Goal: Use online tool/utility: Utilize a website feature to perform a specific function

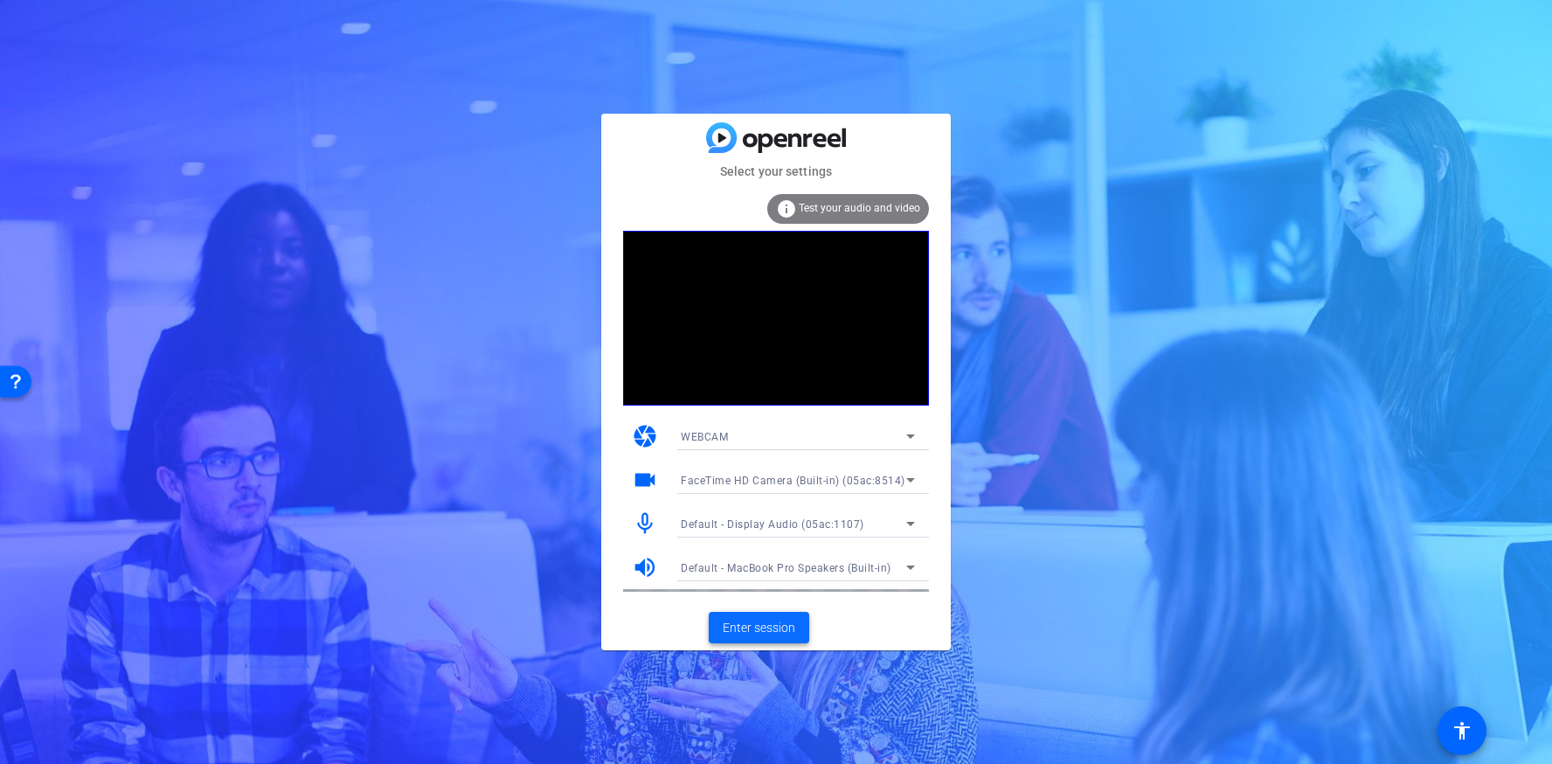
click at [758, 631] on span "Enter session" at bounding box center [759, 628] width 73 height 18
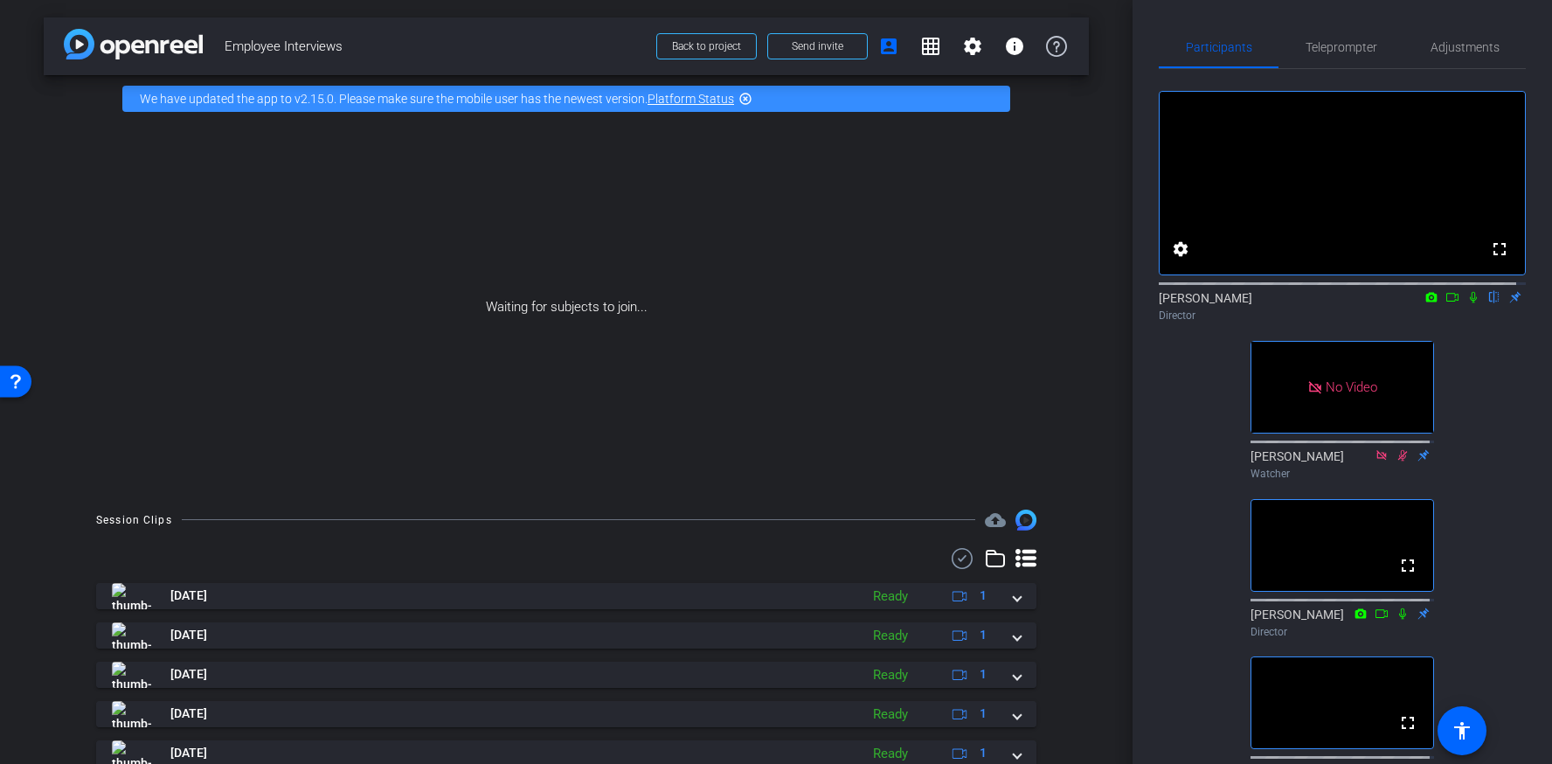
click at [1484, 304] on mat-icon "flip" at bounding box center [1494, 296] width 21 height 16
click at [963, 45] on mat-icon "settings" at bounding box center [972, 46] width 21 height 21
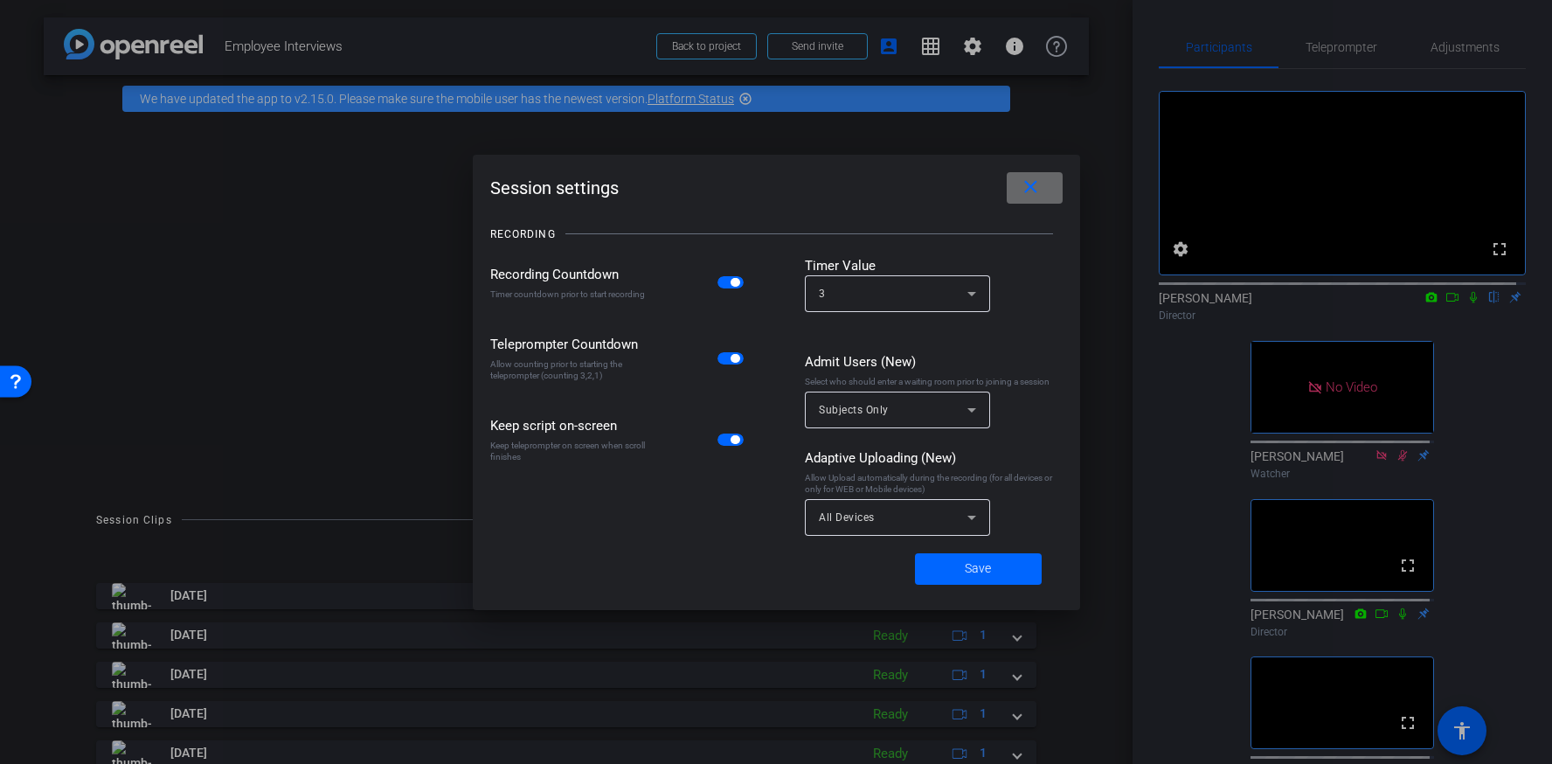
click at [1036, 187] on mat-icon "close" at bounding box center [1031, 188] width 22 height 22
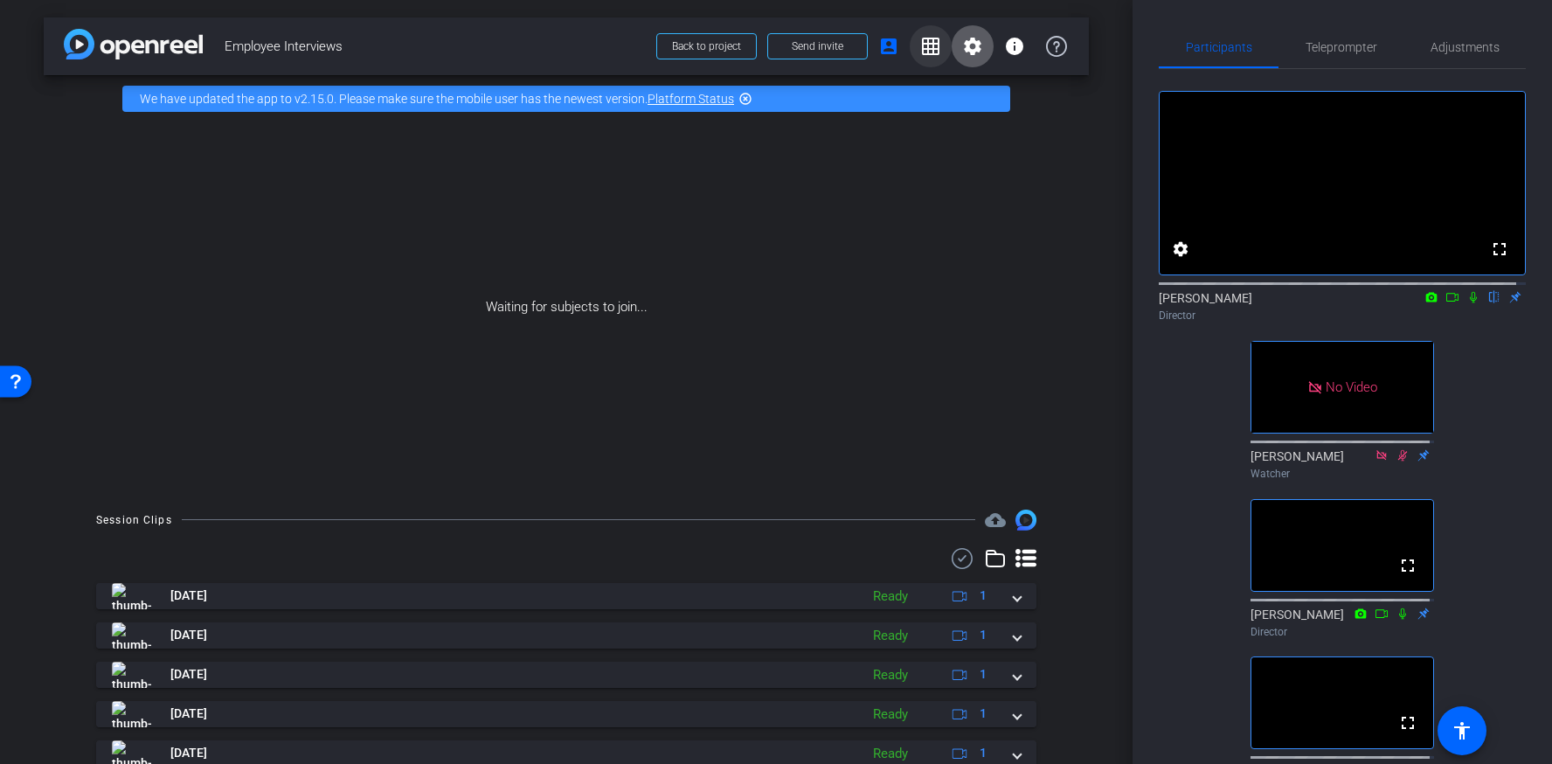
click at [923, 45] on mat-icon "grid_on" at bounding box center [930, 46] width 21 height 21
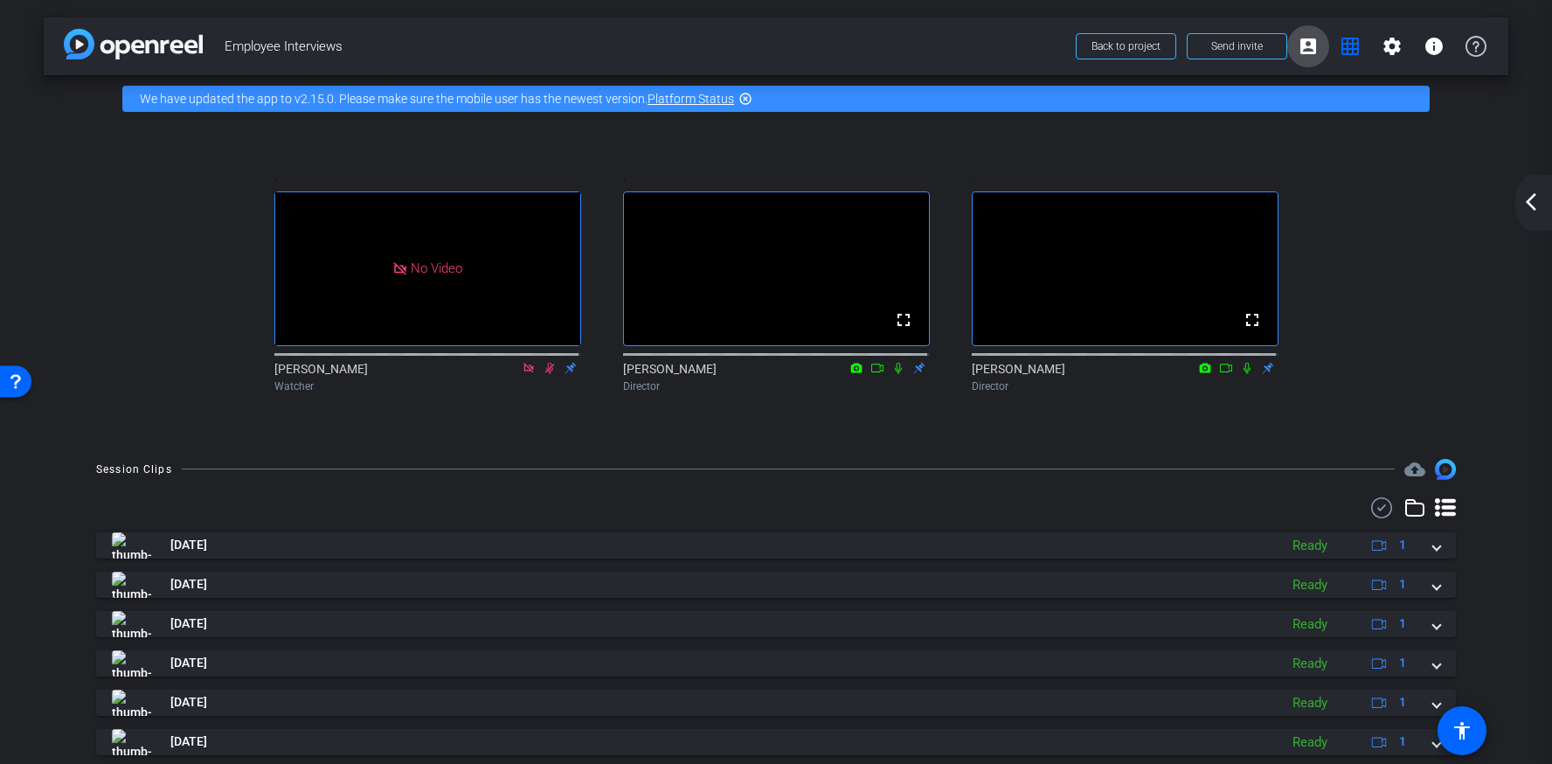
click at [1300, 46] on mat-icon "account_box" at bounding box center [1308, 46] width 21 height 21
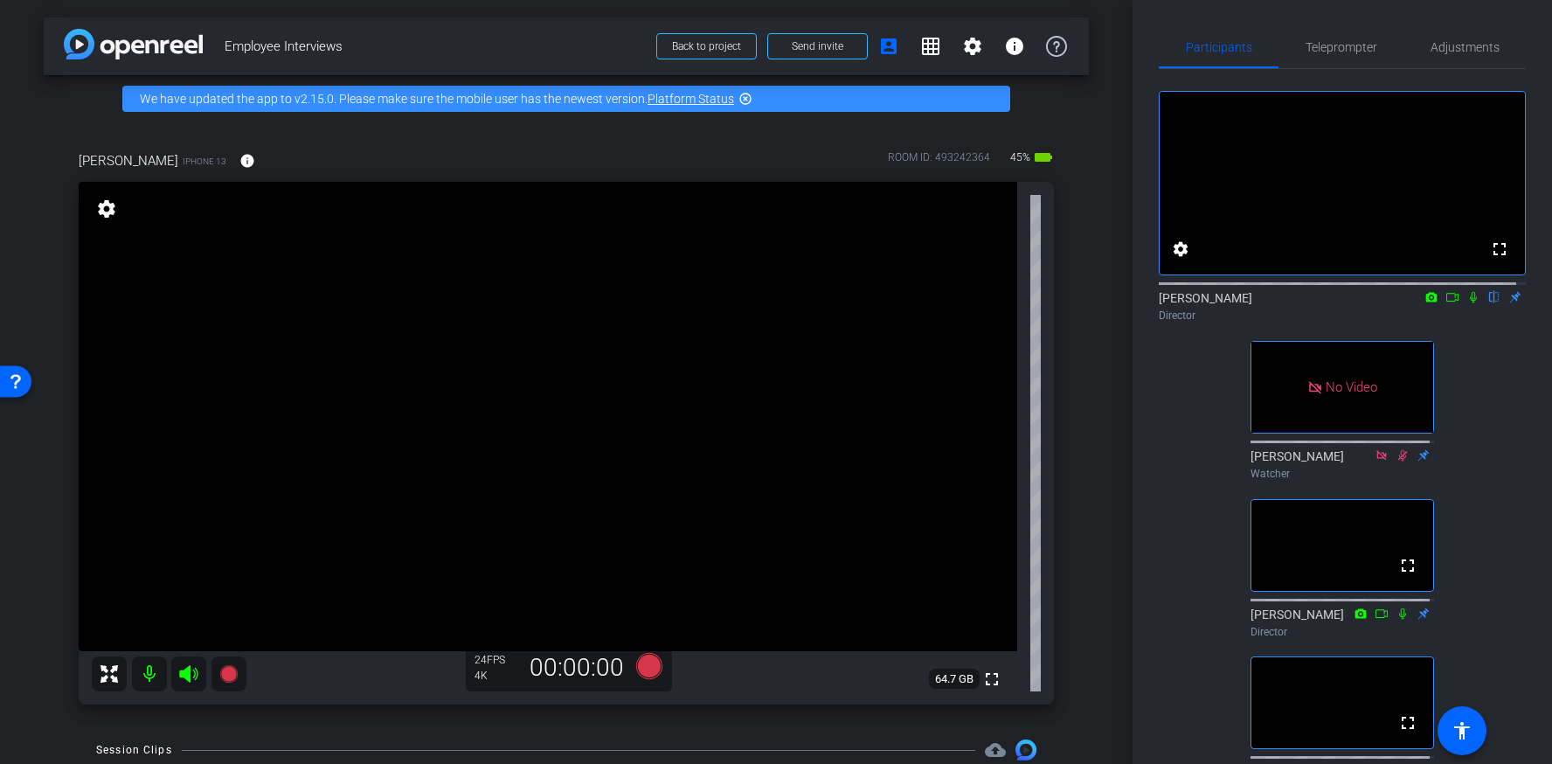
click at [1445, 303] on icon at bounding box center [1452, 297] width 14 height 12
click at [1491, 303] on icon at bounding box center [1494, 297] width 7 height 11
click at [31, 745] on div "arrow_back Employee Interviews Back to project Send invite account_box grid_on …" at bounding box center [566, 382] width 1133 height 764
click at [17, 734] on div "arrow_back Employee Interviews Back to project Send invite account_box grid_on …" at bounding box center [566, 382] width 1133 height 764
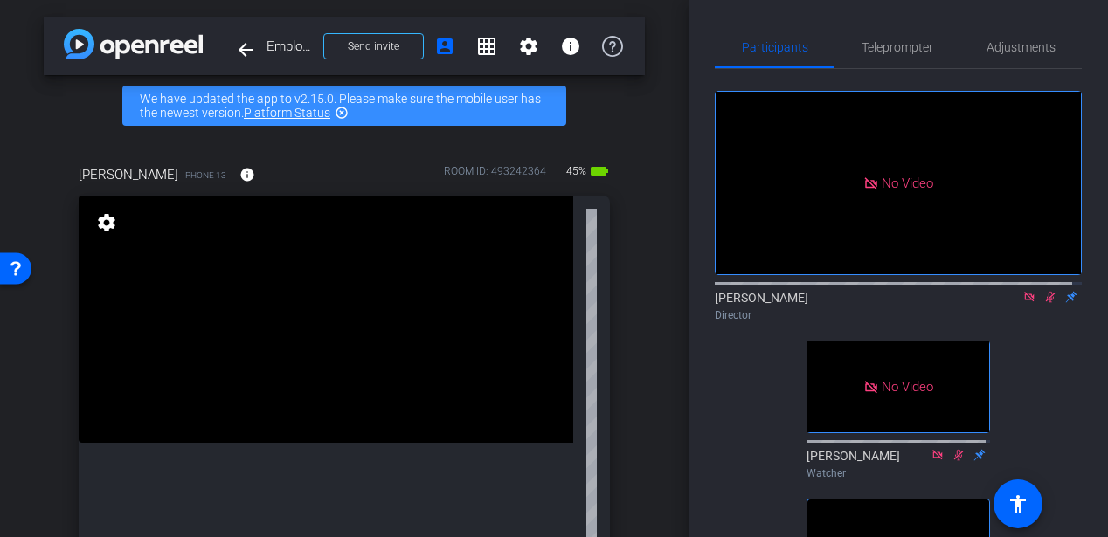
click at [1046, 303] on icon at bounding box center [1051, 297] width 10 height 11
click at [1024, 302] on icon at bounding box center [1029, 297] width 10 height 10
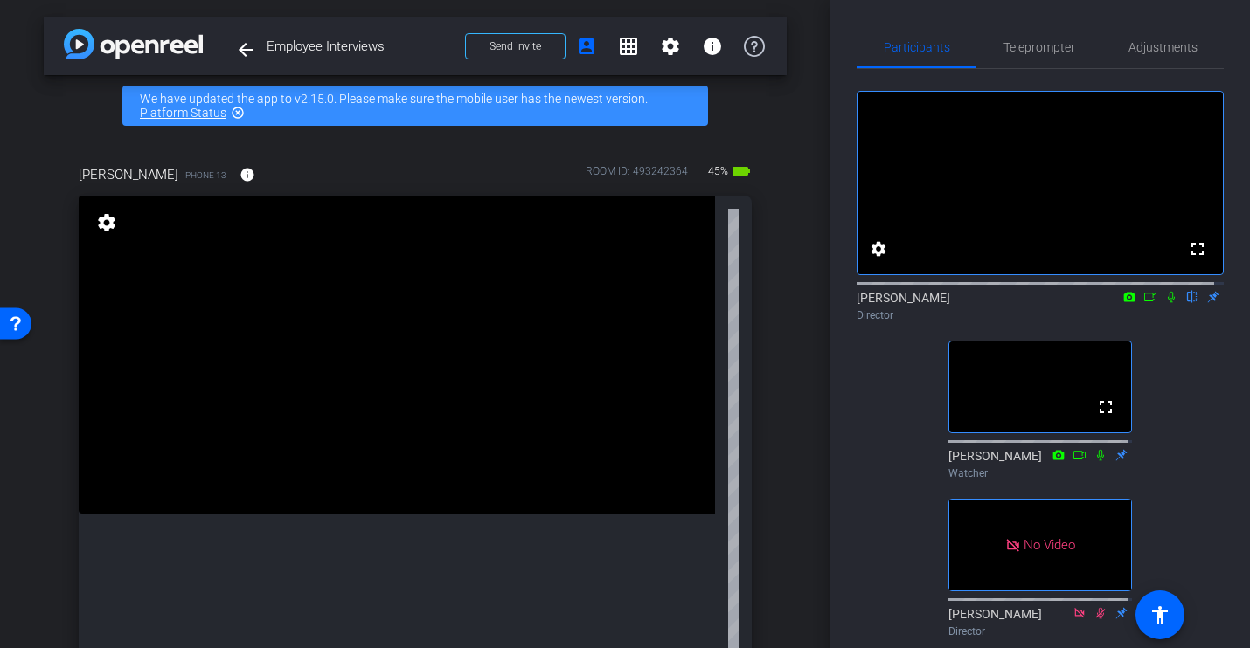
click at [1164, 303] on icon at bounding box center [1171, 297] width 14 height 12
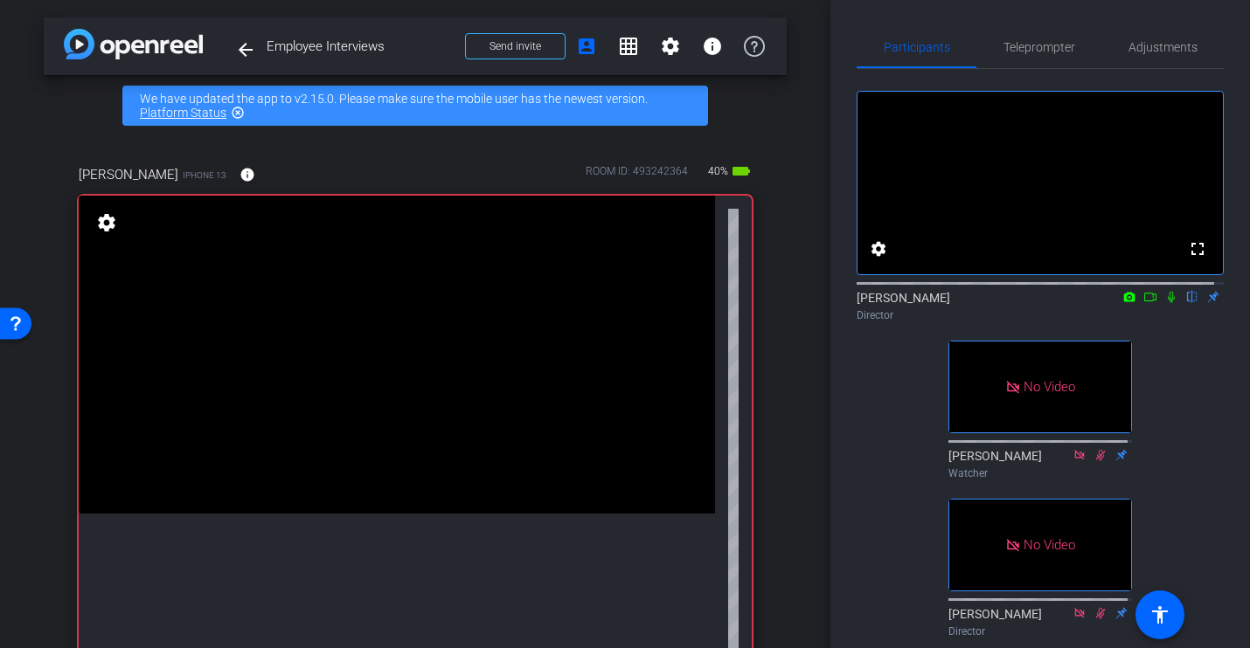
click at [1143, 303] on icon at bounding box center [1150, 297] width 14 height 12
click at [1185, 303] on icon at bounding box center [1192, 297] width 14 height 12
click at [1188, 303] on icon at bounding box center [1193, 297] width 10 height 11
click at [1188, 305] on mat-icon at bounding box center [1192, 297] width 21 height 16
click at [1185, 303] on icon at bounding box center [1192, 297] width 14 height 12
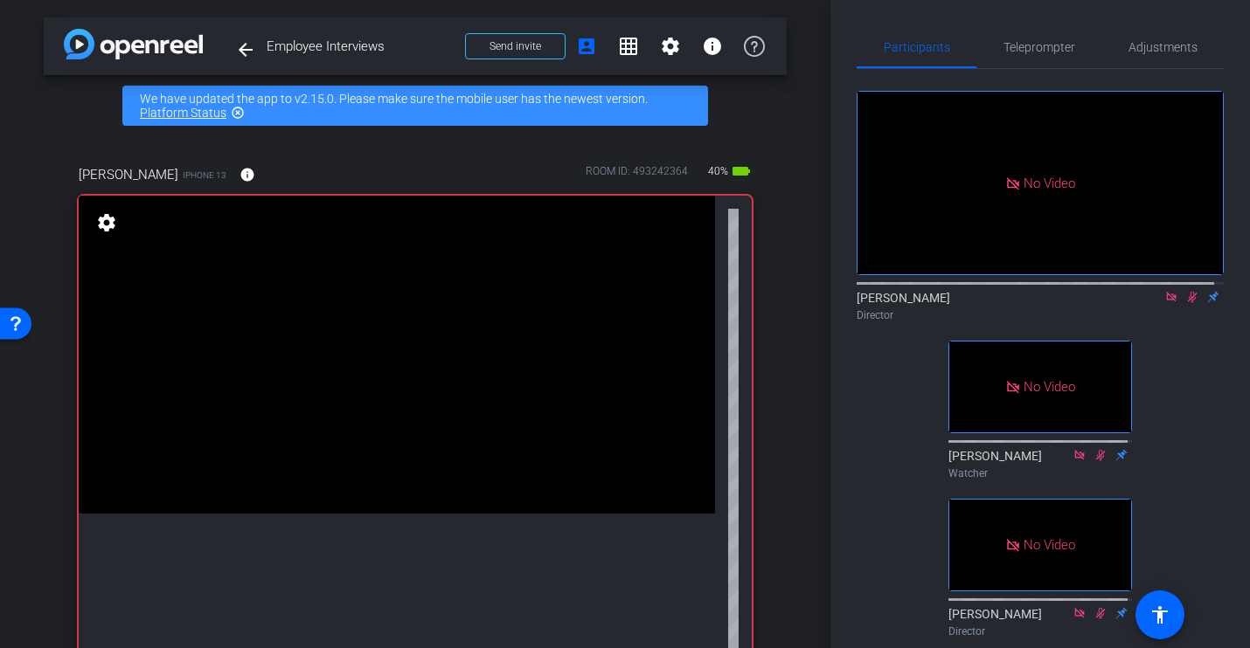
click at [1185, 303] on icon at bounding box center [1192, 297] width 14 height 12
click at [1188, 303] on icon at bounding box center [1193, 297] width 10 height 11
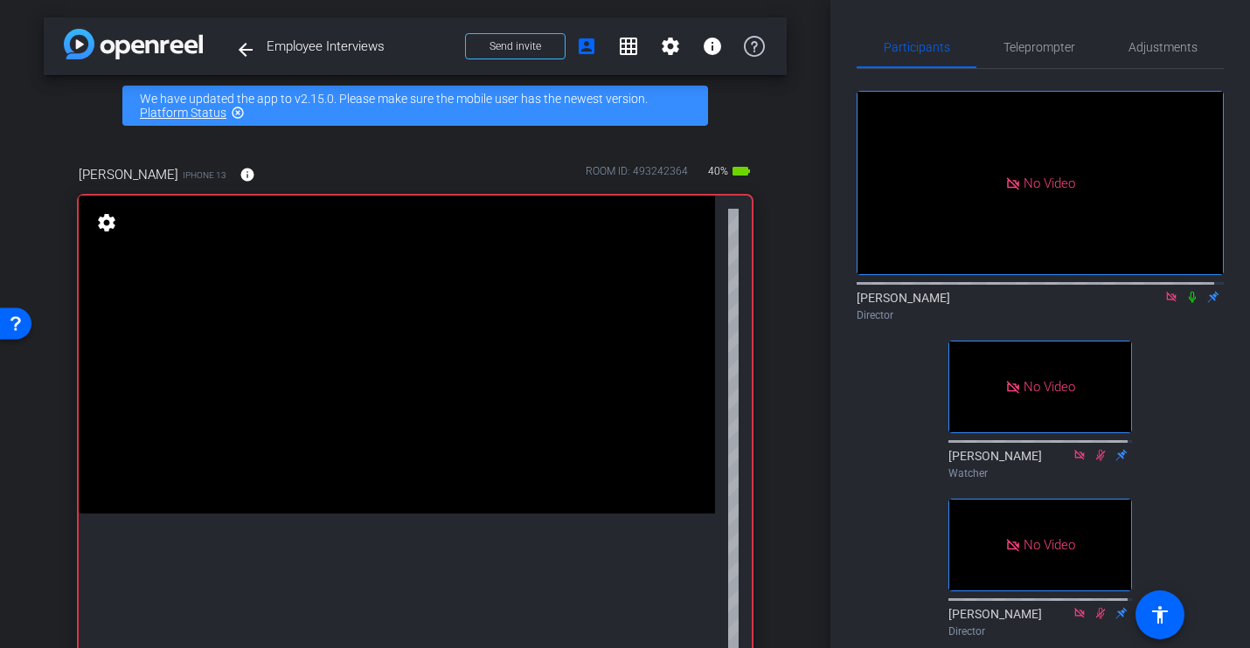
click at [1189, 303] on icon at bounding box center [1192, 297] width 7 height 11
click at [1188, 303] on icon at bounding box center [1193, 297] width 10 height 11
click at [1189, 303] on icon at bounding box center [1192, 297] width 7 height 11
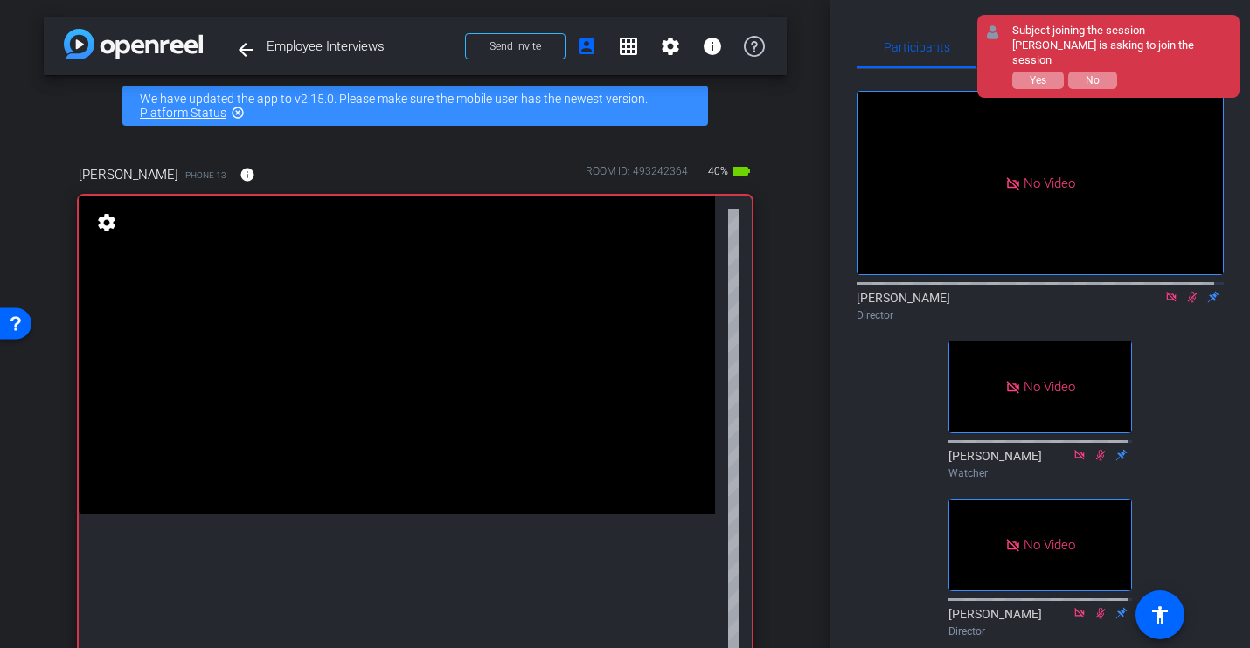
click at [1188, 303] on icon at bounding box center [1193, 297] width 10 height 11
click at [1185, 303] on icon at bounding box center [1192, 297] width 14 height 12
click at [1188, 303] on icon at bounding box center [1193, 297] width 10 height 11
click at [1185, 303] on icon at bounding box center [1192, 297] width 14 height 12
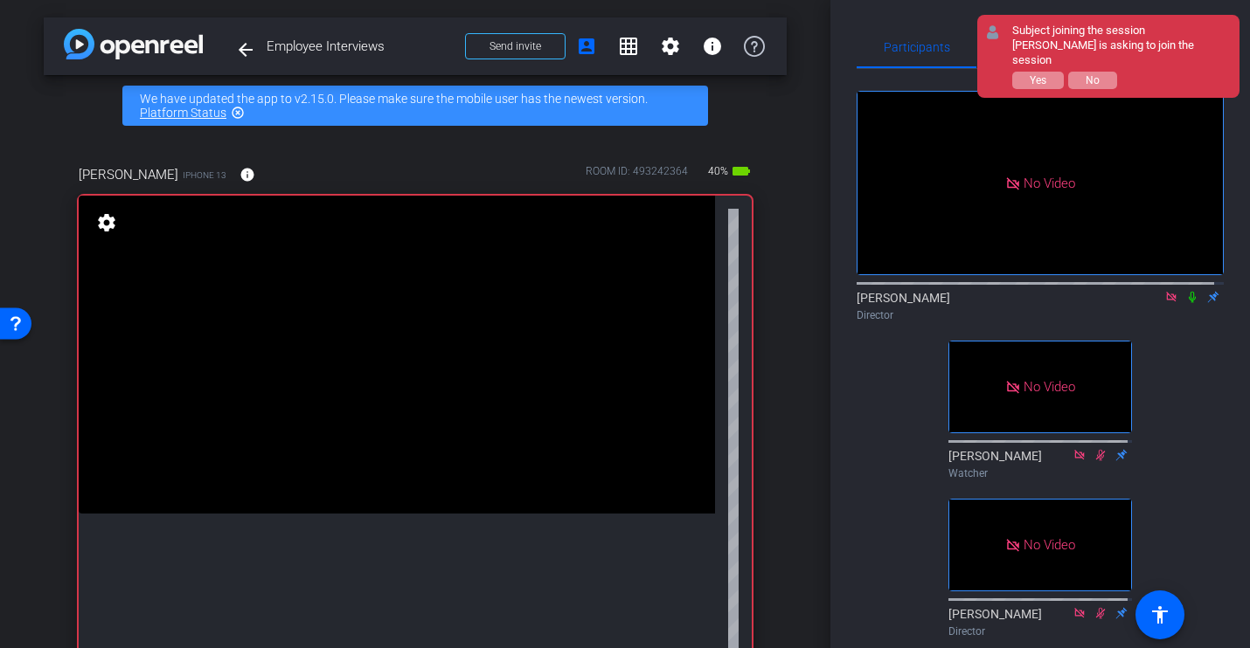
type input "[PERSON_NAME]"
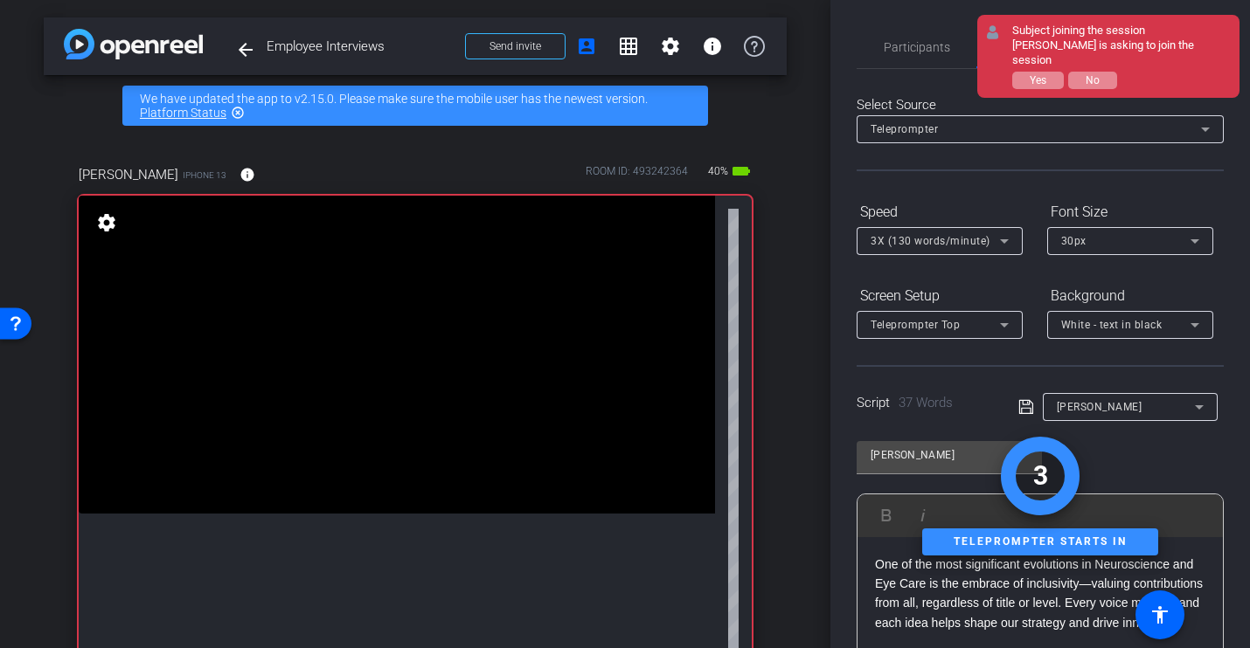
click at [937, 11] on div "Participants Teleprompter Adjustments [PERSON_NAME] Director [PERSON_NAME] Watc…" at bounding box center [1039, 324] width 419 height 648
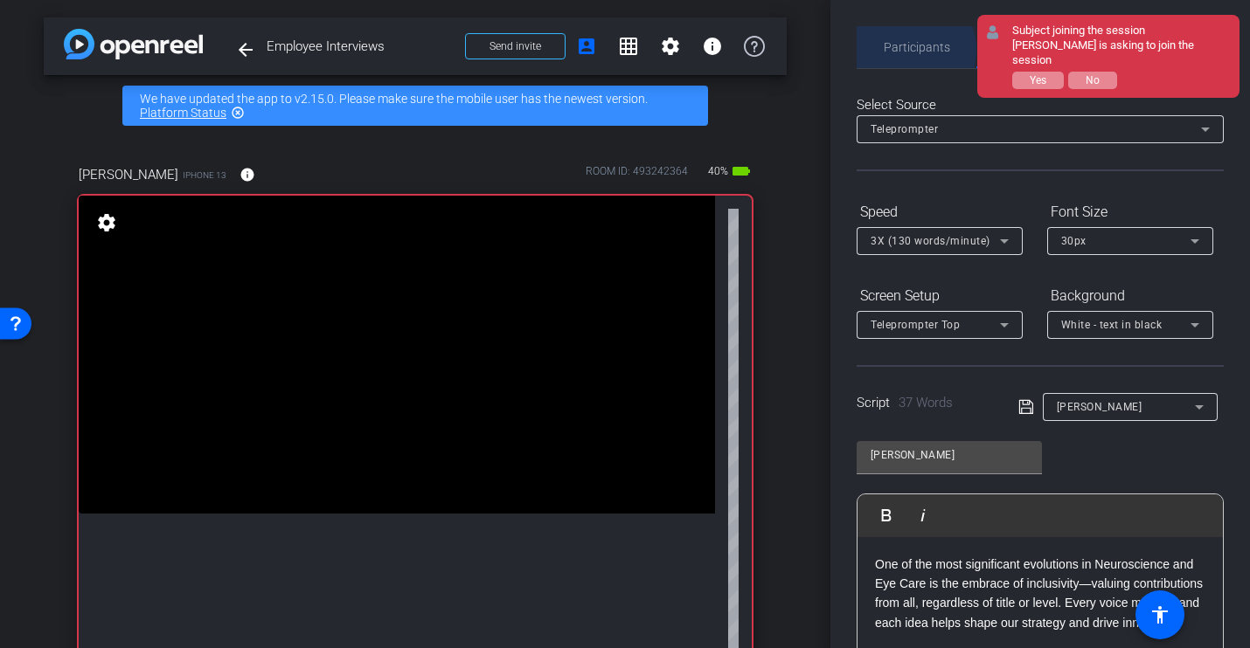
click at [910, 50] on span "Participants" at bounding box center [917, 47] width 66 height 12
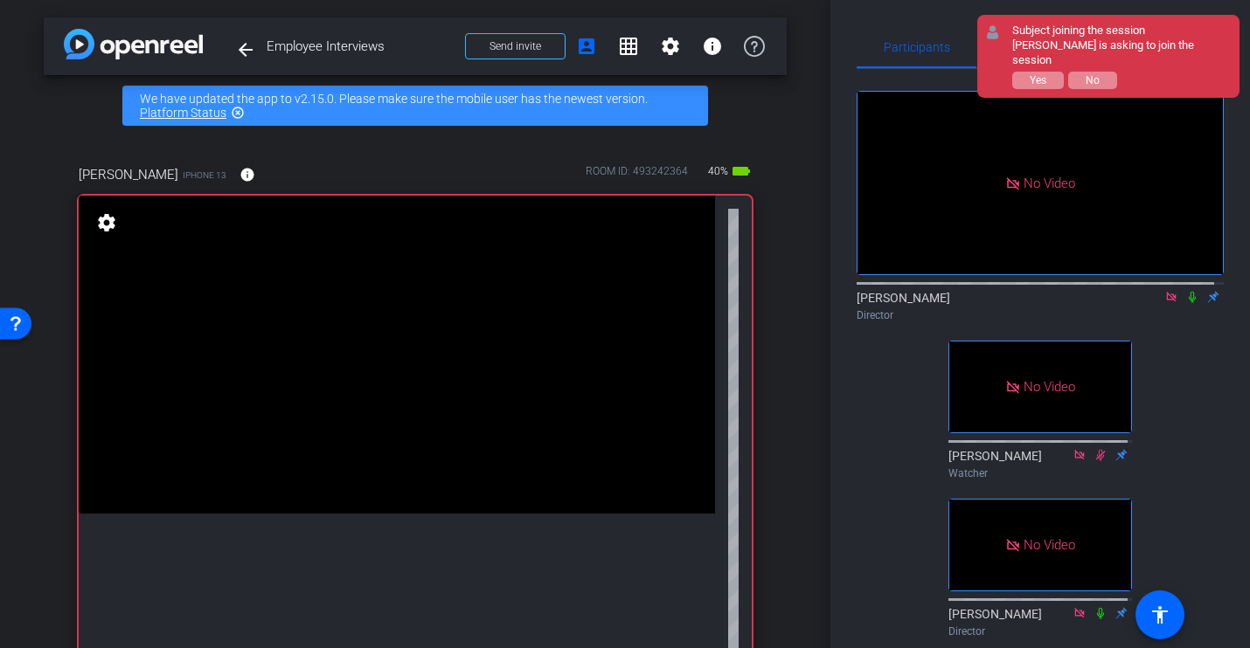
click at [1187, 291] on icon at bounding box center [1192, 297] width 14 height 12
click at [1188, 292] on icon at bounding box center [1193, 297] width 10 height 11
click at [1189, 292] on icon at bounding box center [1192, 297] width 7 height 11
click at [1185, 291] on icon at bounding box center [1192, 297] width 14 height 12
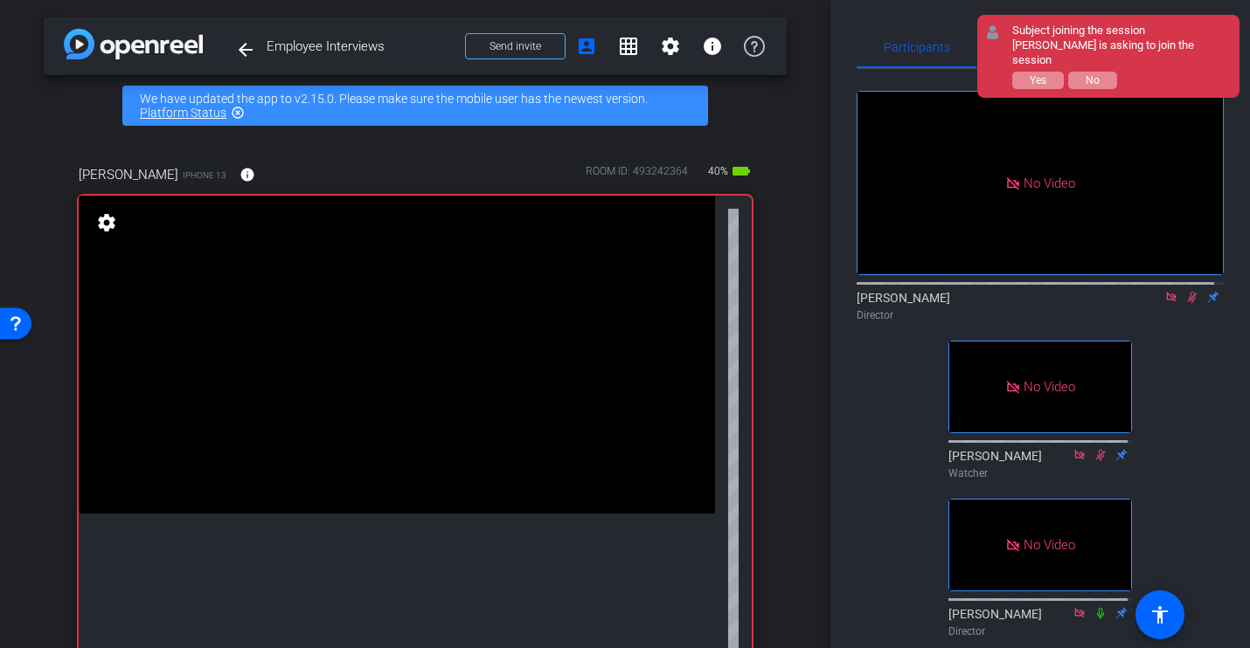
click at [1185, 291] on icon at bounding box center [1192, 297] width 14 height 12
click at [1188, 292] on icon at bounding box center [1193, 297] width 10 height 11
click at [1185, 291] on icon at bounding box center [1192, 297] width 14 height 12
click at [1186, 275] on div at bounding box center [1039, 282] width 367 height 14
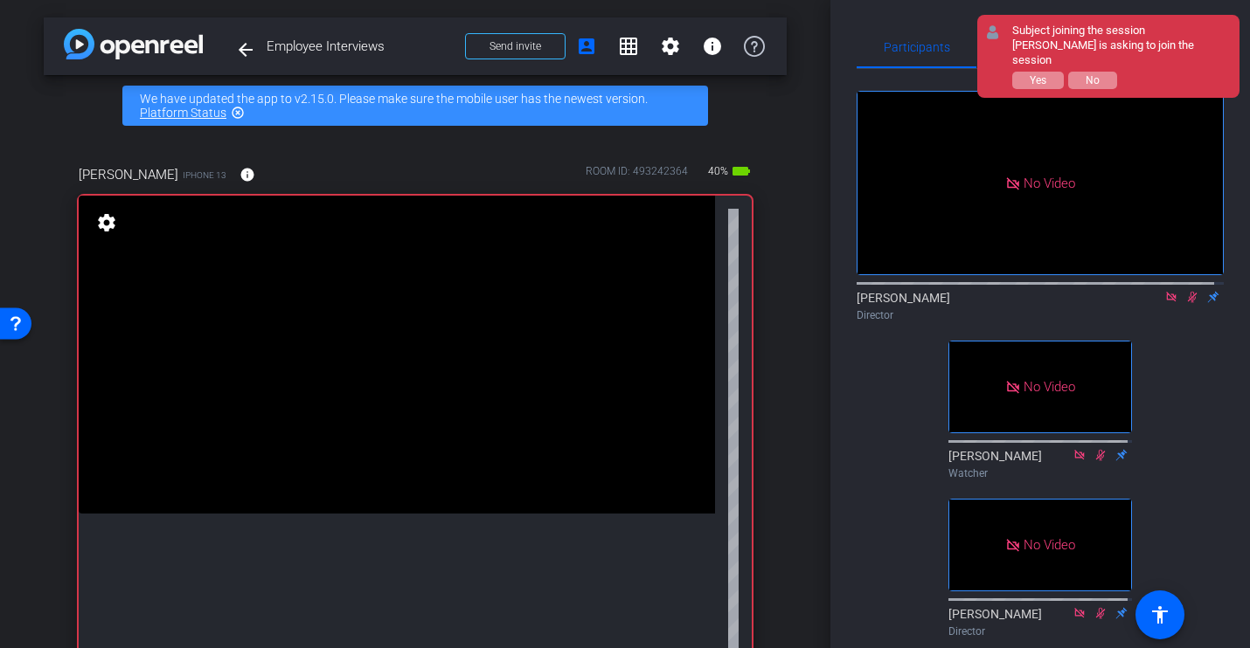
click at [1185, 291] on icon at bounding box center [1192, 297] width 14 height 12
click at [1189, 292] on icon at bounding box center [1192, 297] width 7 height 11
click at [1188, 291] on icon at bounding box center [1192, 297] width 14 height 12
click at [1186, 291] on icon at bounding box center [1192, 297] width 14 height 12
click at [1185, 291] on icon at bounding box center [1192, 297] width 14 height 12
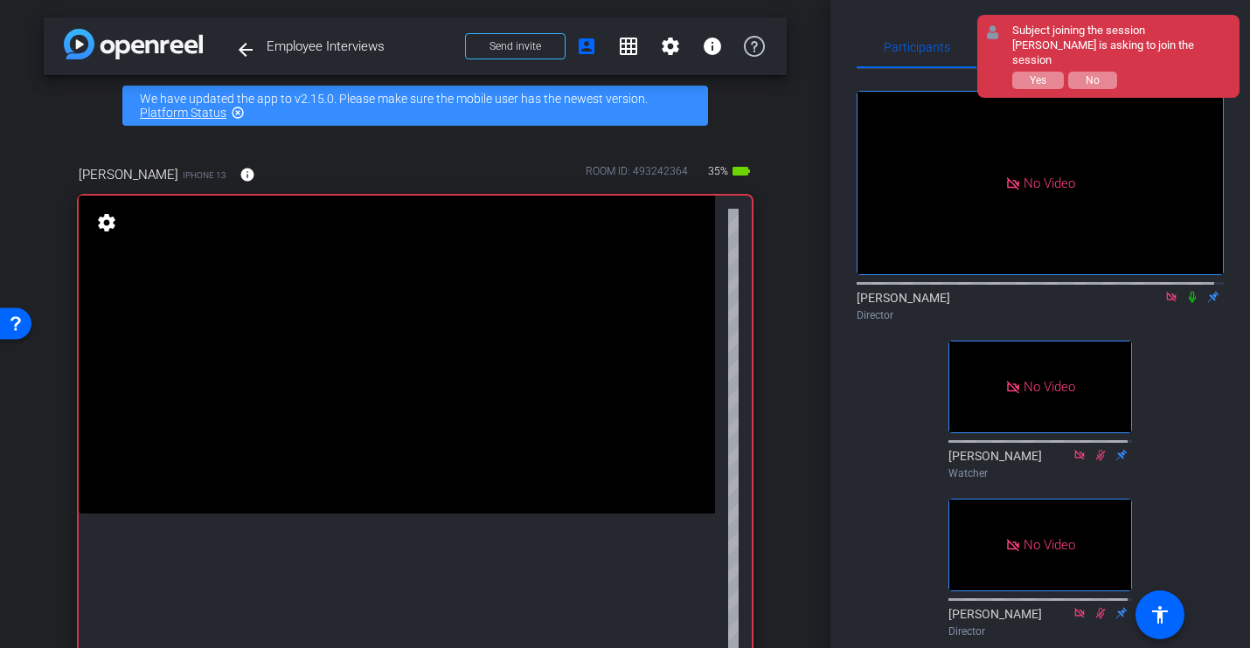
click at [1189, 292] on icon at bounding box center [1192, 297] width 7 height 11
click at [1188, 292] on icon at bounding box center [1193, 297] width 10 height 11
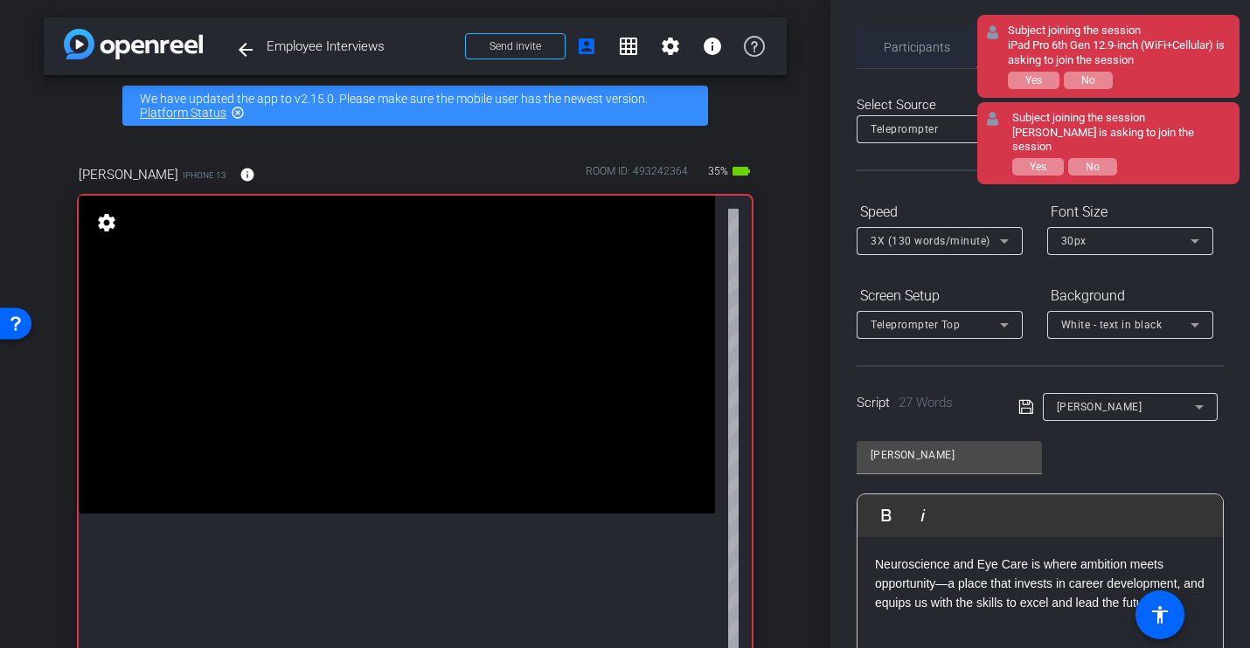
click at [910, 46] on span "Participants" at bounding box center [917, 47] width 66 height 12
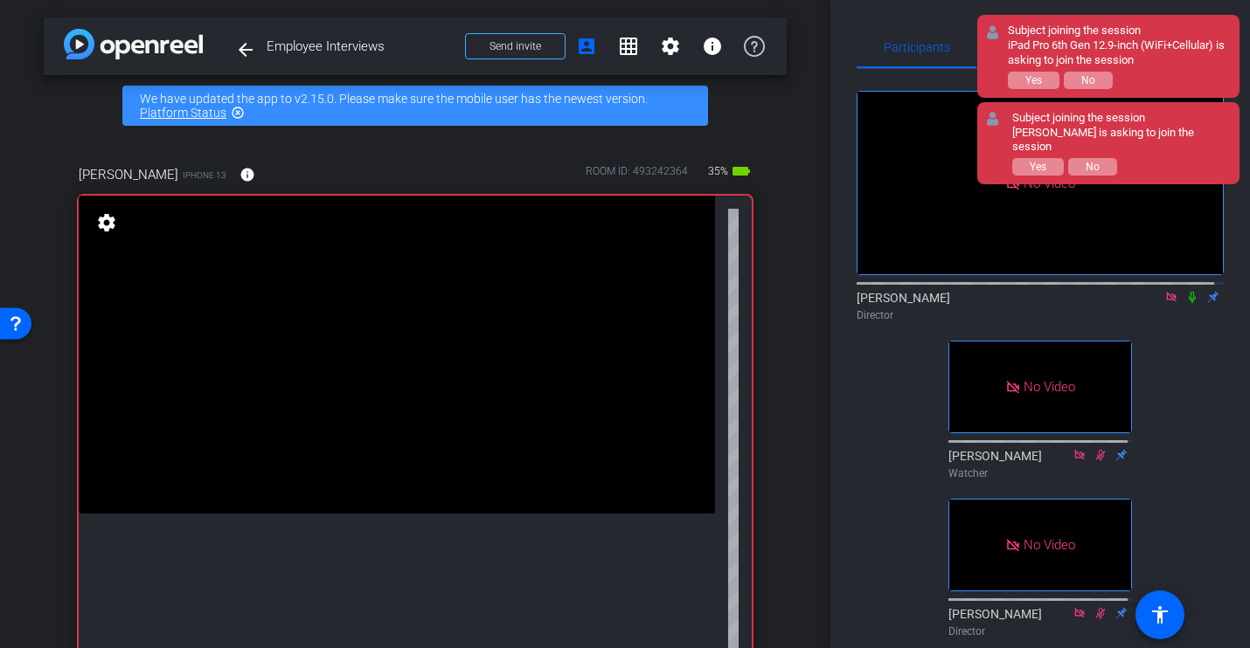
click at [1189, 292] on icon at bounding box center [1192, 297] width 7 height 11
click at [1188, 292] on icon at bounding box center [1193, 297] width 10 height 11
click at [1189, 292] on icon at bounding box center [1192, 297] width 7 height 11
click at [1185, 291] on icon at bounding box center [1192, 297] width 14 height 12
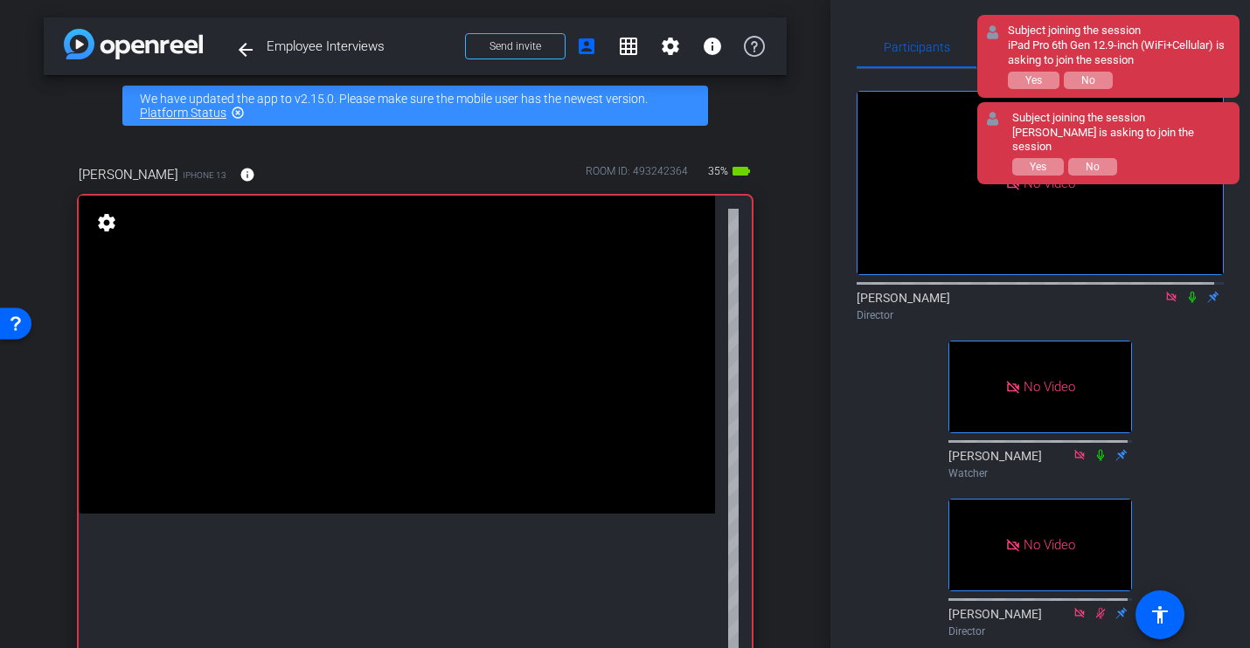
click at [1186, 291] on icon at bounding box center [1192, 297] width 14 height 12
click at [1188, 292] on icon at bounding box center [1193, 297] width 10 height 11
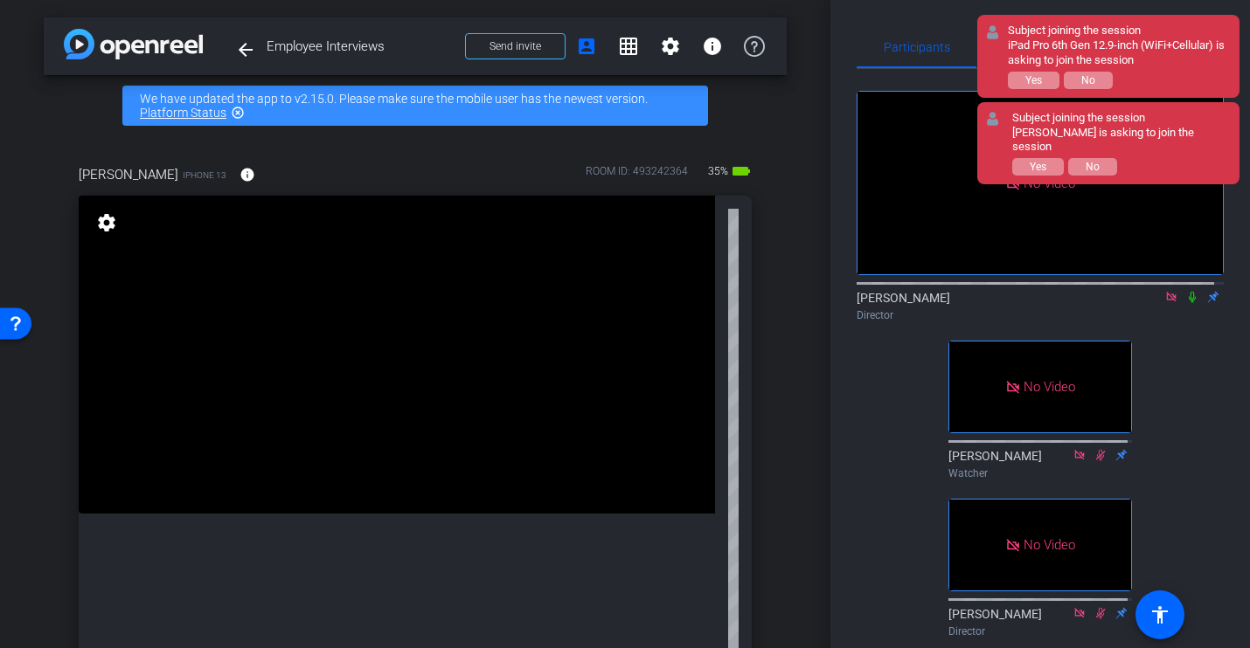
click at [1164, 291] on icon at bounding box center [1171, 297] width 14 height 12
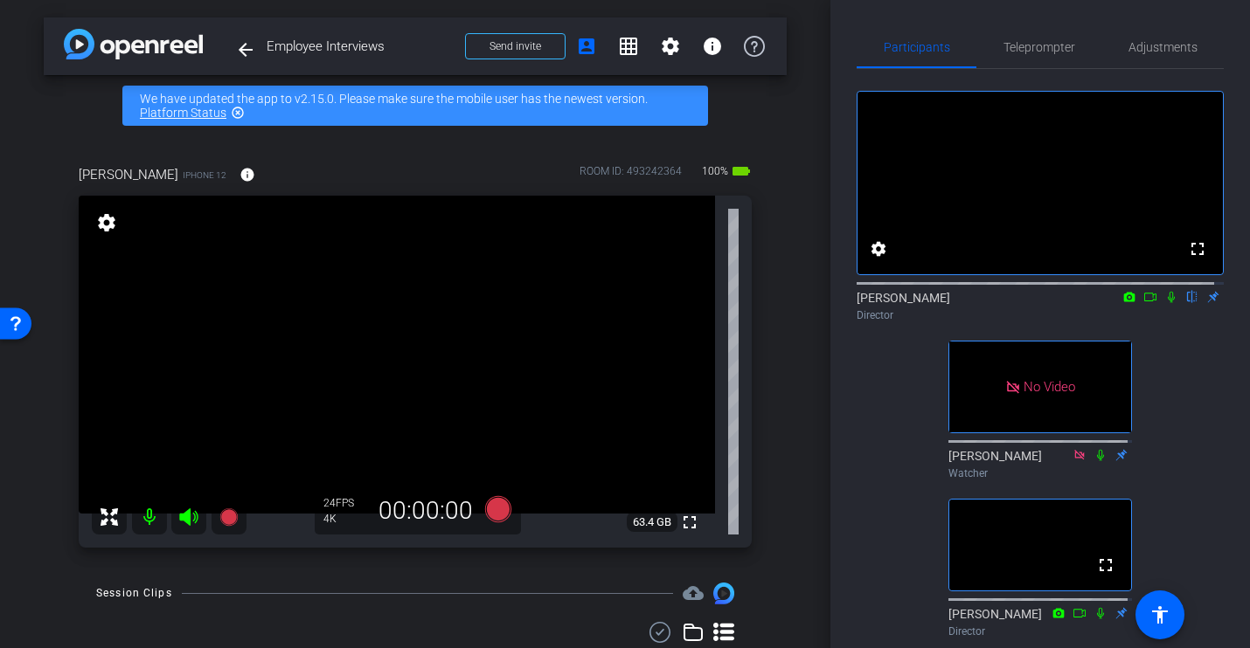
click at [1143, 303] on icon at bounding box center [1150, 297] width 14 height 12
click at [1189, 303] on icon at bounding box center [1192, 297] width 7 height 11
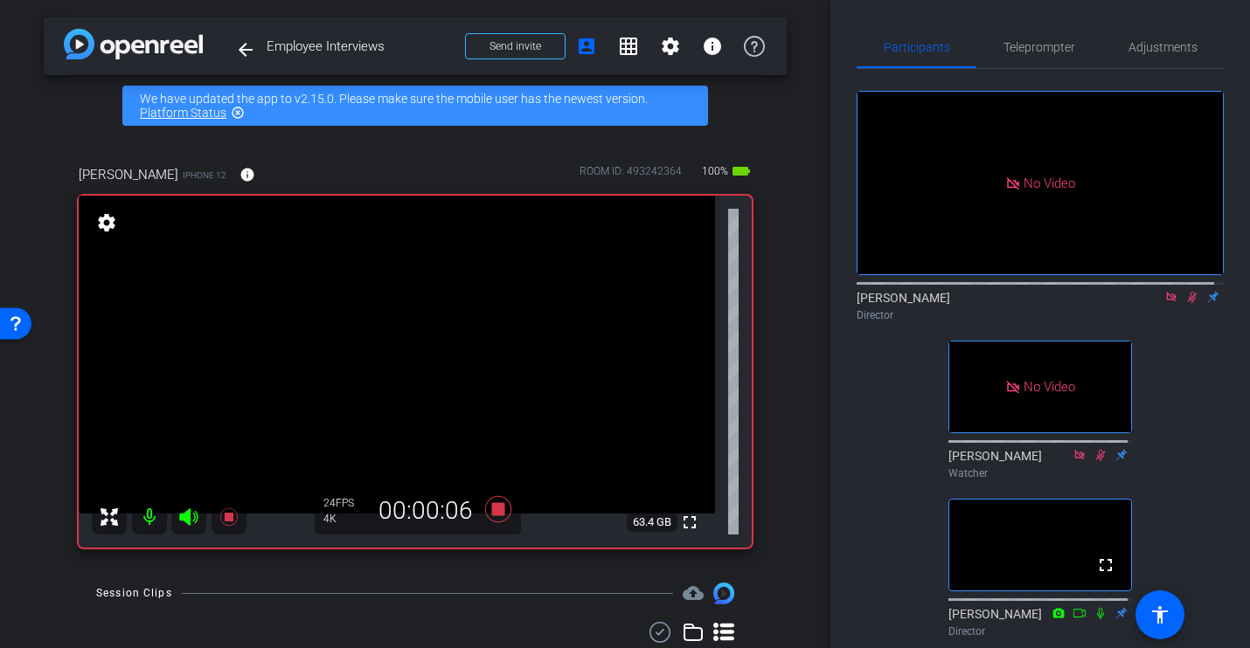
click at [1188, 303] on icon at bounding box center [1193, 297] width 10 height 11
click at [1185, 303] on icon at bounding box center [1192, 297] width 14 height 12
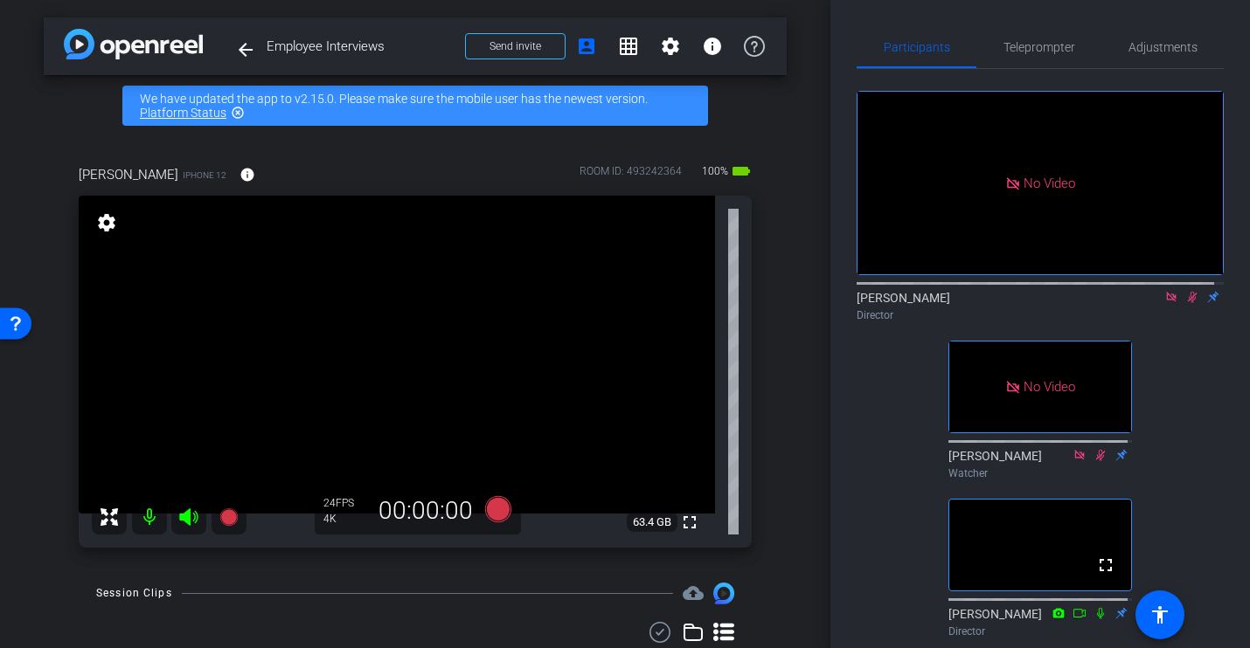
click at [1185, 303] on icon at bounding box center [1192, 297] width 14 height 12
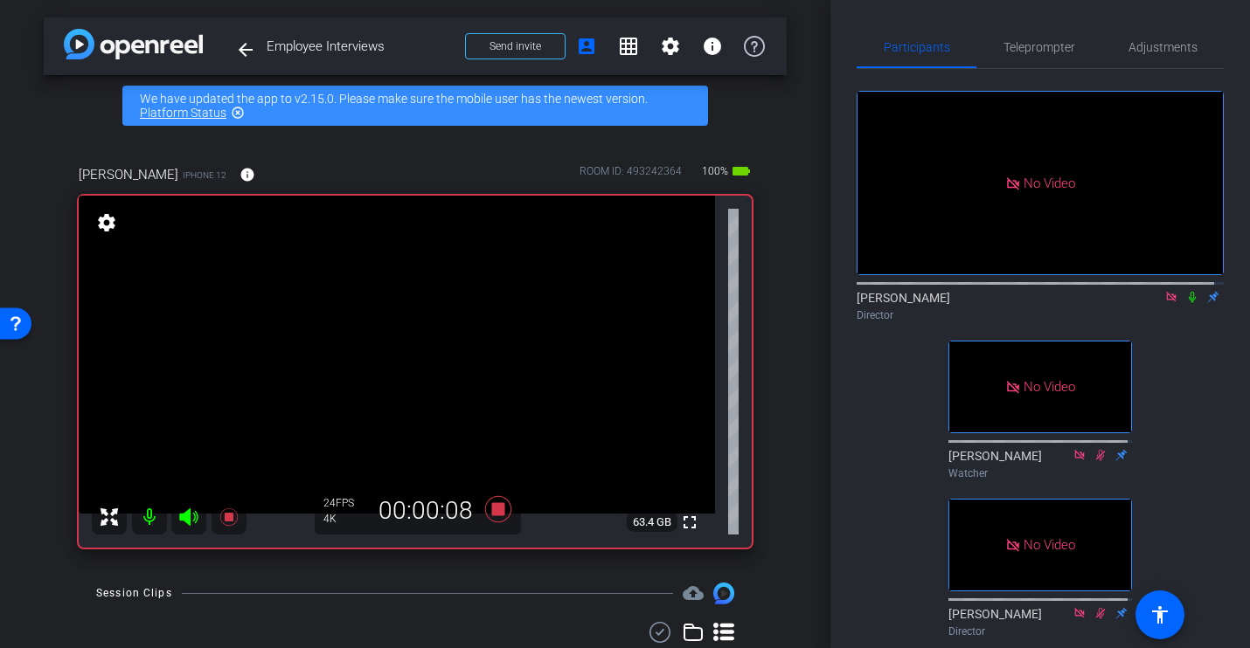
click at [1185, 303] on icon at bounding box center [1192, 297] width 14 height 12
click at [1188, 303] on icon at bounding box center [1193, 297] width 10 height 11
click at [1182, 305] on mat-icon at bounding box center [1192, 297] width 21 height 16
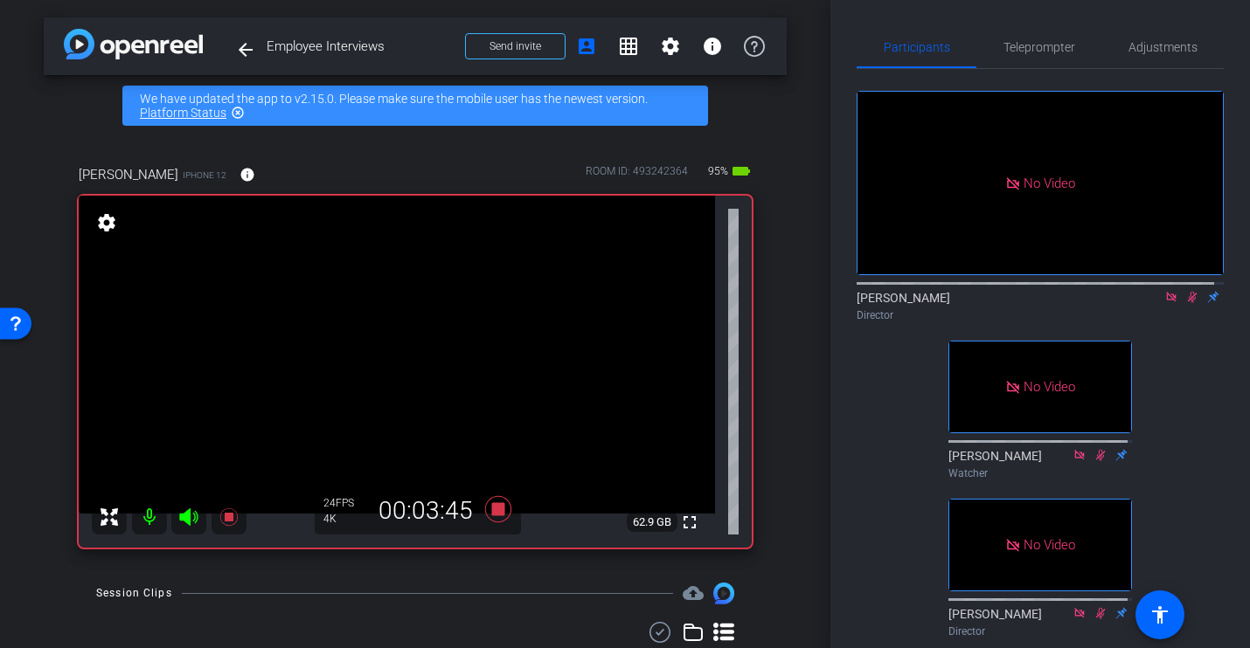
click at [1185, 303] on icon at bounding box center [1192, 297] width 14 height 12
click at [1189, 303] on icon at bounding box center [1192, 297] width 7 height 11
click at [1185, 303] on icon at bounding box center [1192, 297] width 14 height 12
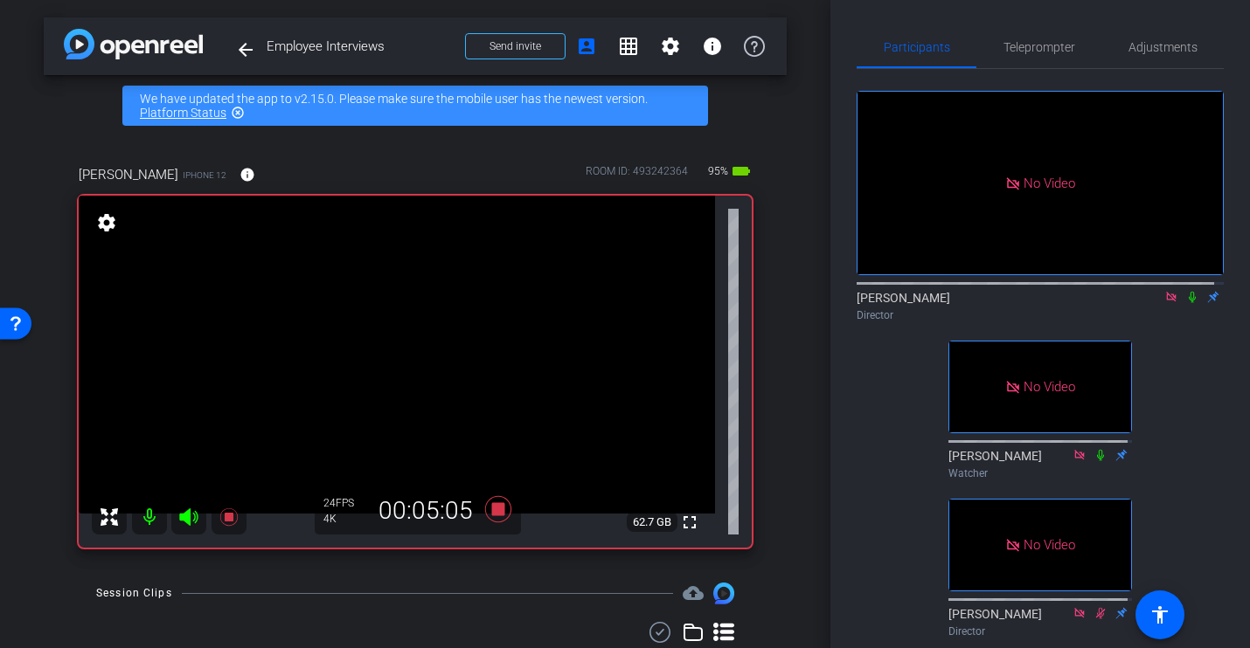
click at [1185, 303] on icon at bounding box center [1192, 297] width 14 height 12
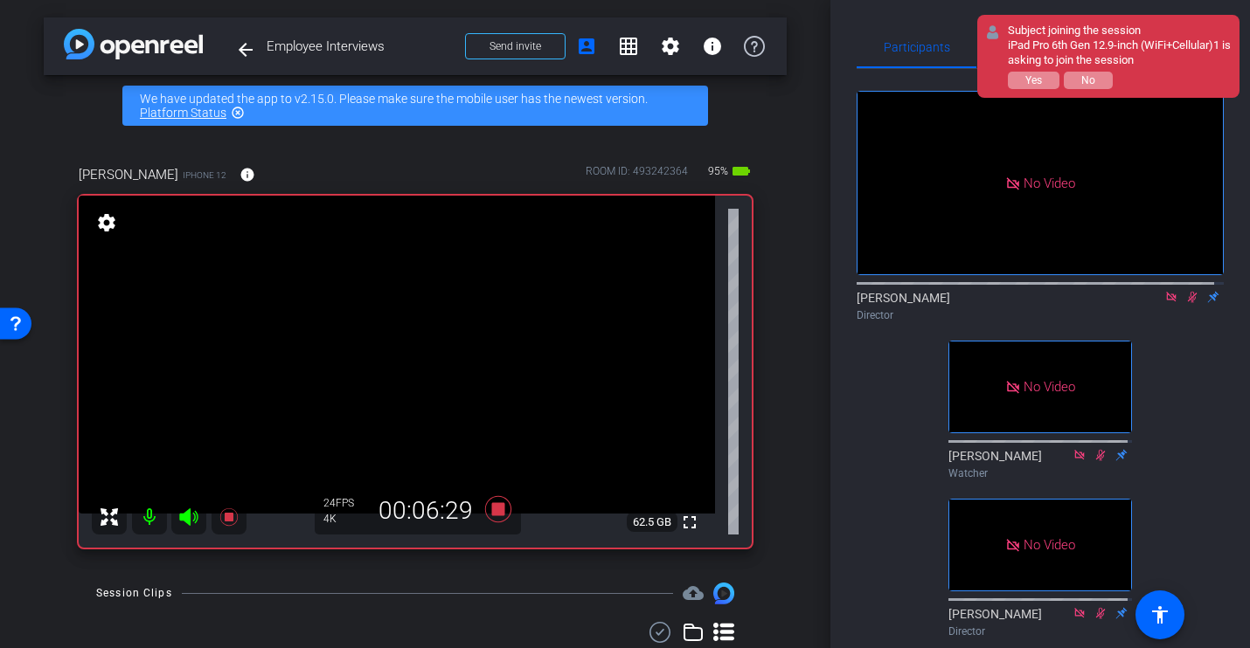
click at [1185, 303] on icon at bounding box center [1192, 297] width 14 height 12
click at [1189, 303] on icon at bounding box center [1192, 297] width 7 height 11
click at [1185, 303] on icon at bounding box center [1192, 297] width 14 height 12
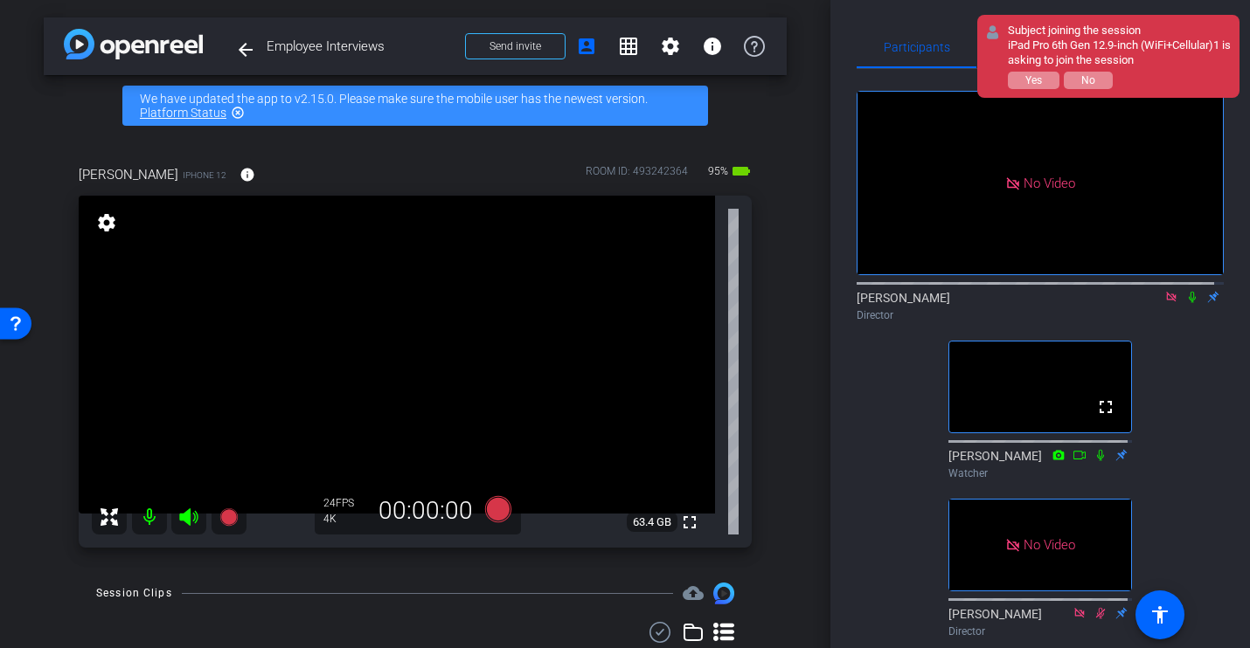
click at [1166, 302] on icon at bounding box center [1171, 297] width 10 height 10
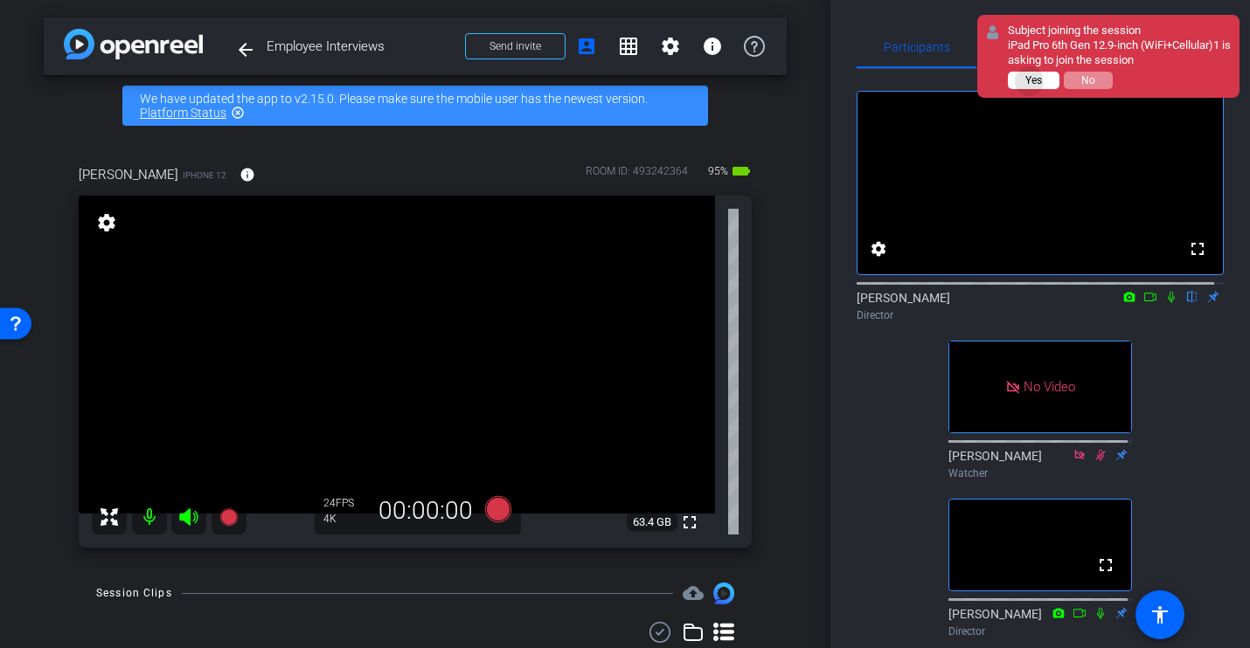
click at [1030, 81] on span "Yes" at bounding box center [1033, 80] width 17 height 12
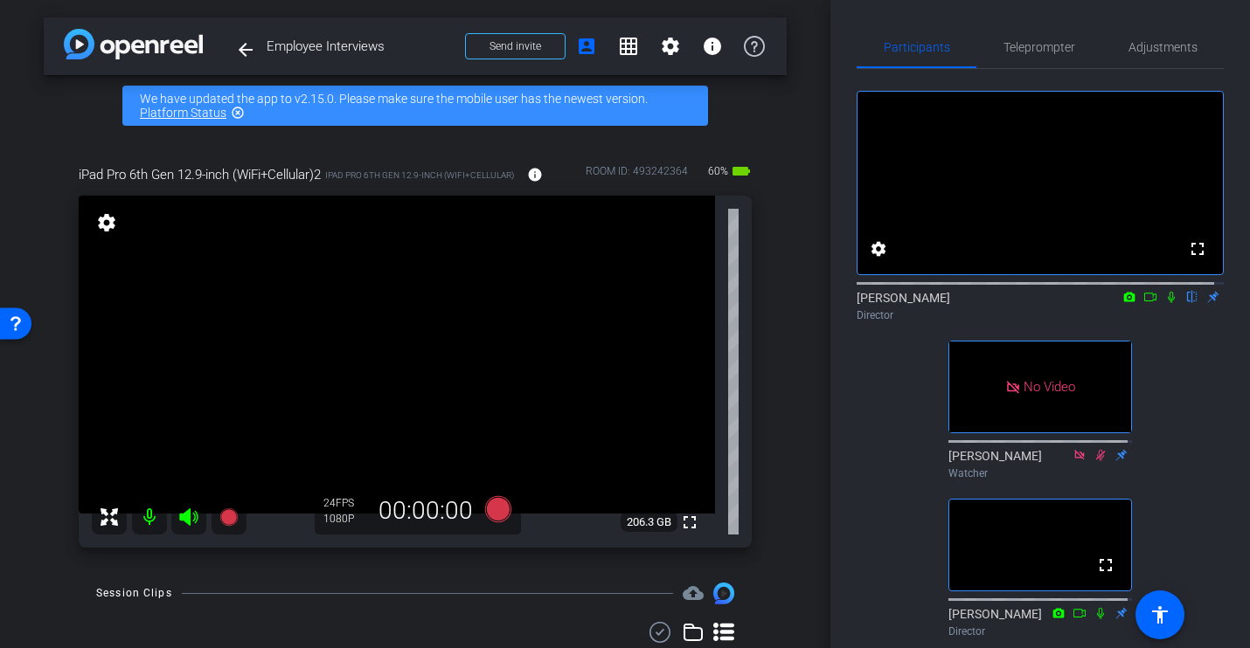
click at [1143, 303] on icon at bounding box center [1150, 297] width 14 height 12
click at [1164, 303] on icon at bounding box center [1171, 297] width 14 height 12
click at [1189, 303] on icon at bounding box center [1192, 297] width 7 height 11
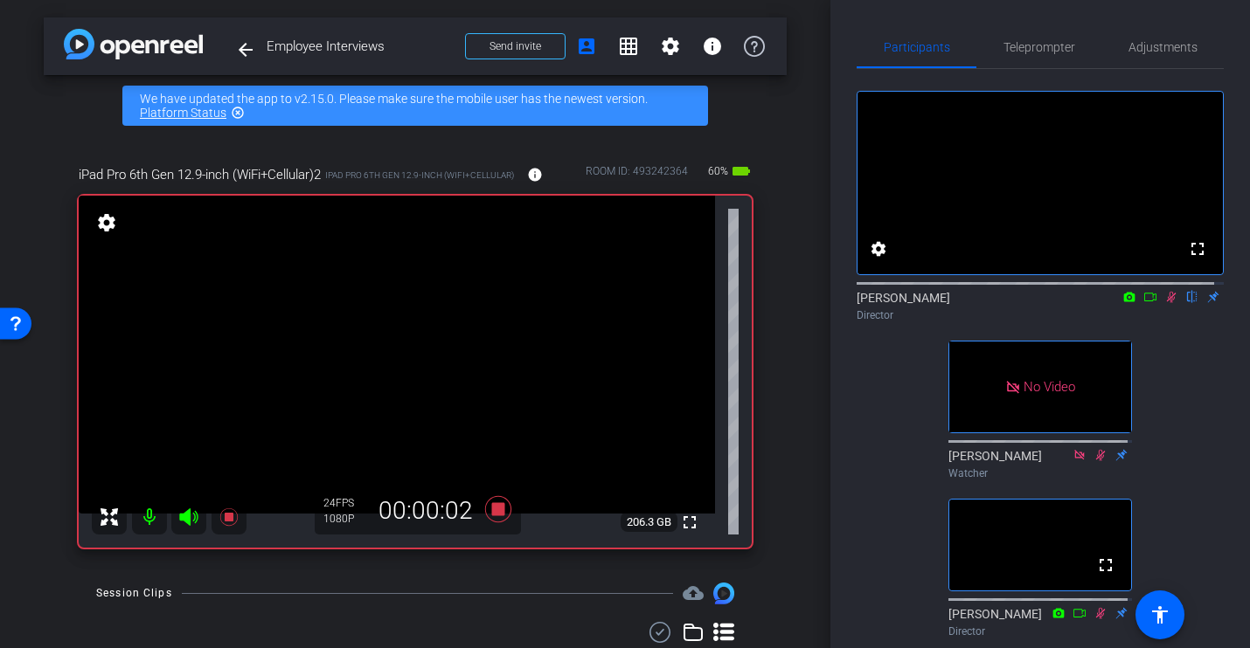
click at [1143, 303] on icon at bounding box center [1150, 297] width 14 height 12
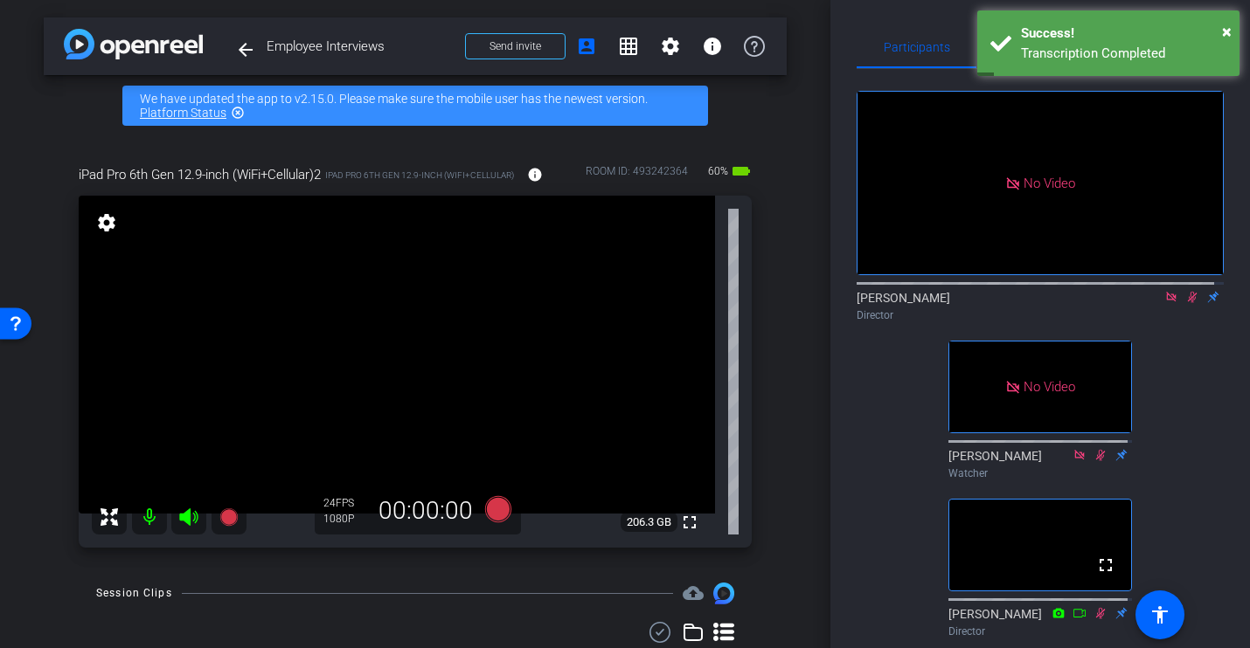
click at [1188, 303] on icon at bounding box center [1193, 297] width 10 height 11
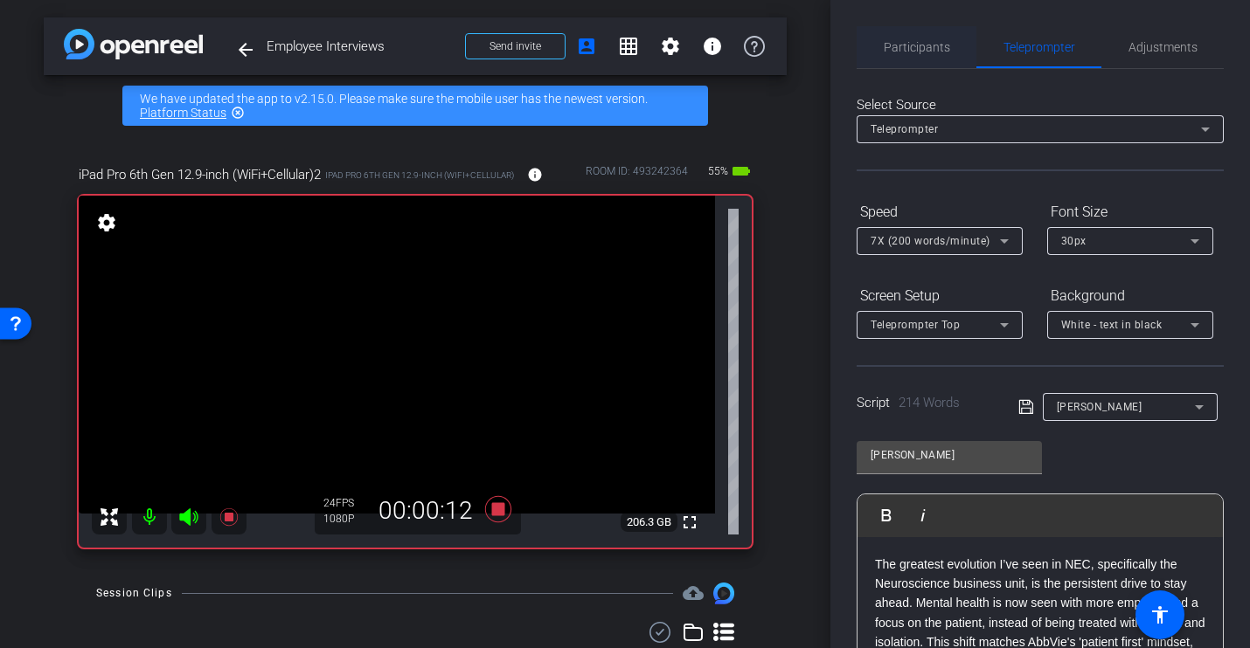
click at [895, 48] on span "Participants" at bounding box center [917, 47] width 66 height 12
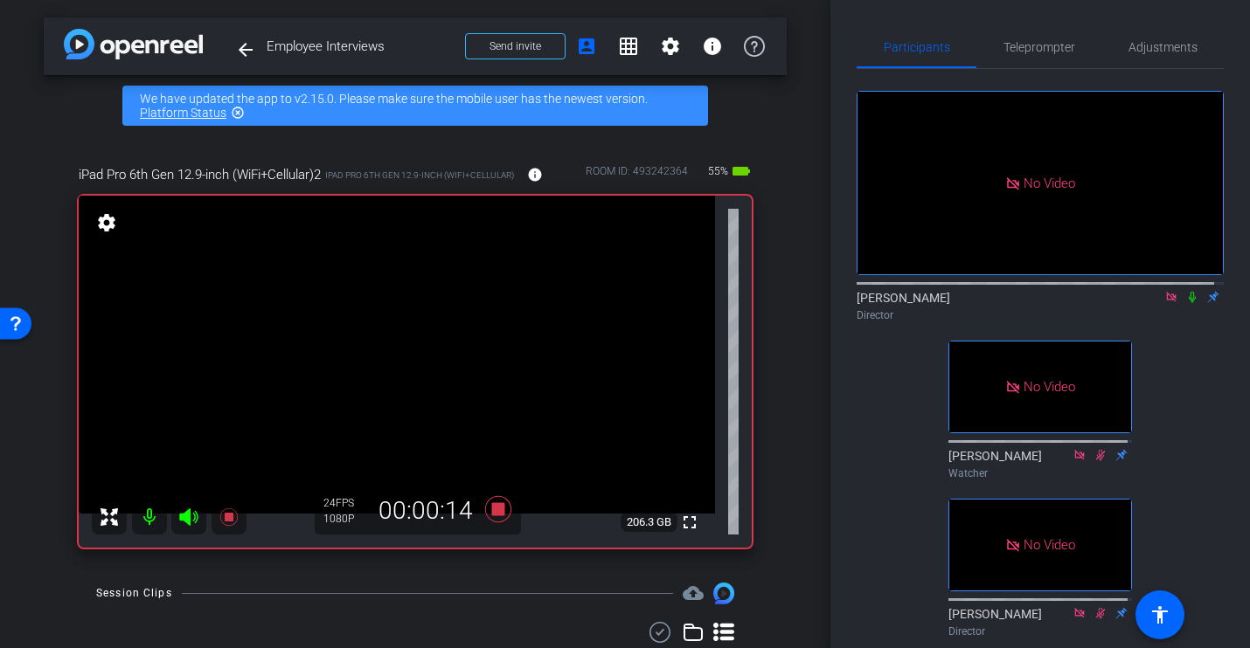
click at [1185, 291] on icon at bounding box center [1192, 297] width 14 height 12
click at [1188, 292] on icon at bounding box center [1193, 297] width 10 height 11
click at [1185, 291] on icon at bounding box center [1192, 297] width 14 height 12
click at [1188, 292] on icon at bounding box center [1193, 297] width 10 height 11
click at [1185, 291] on icon at bounding box center [1192, 297] width 14 height 12
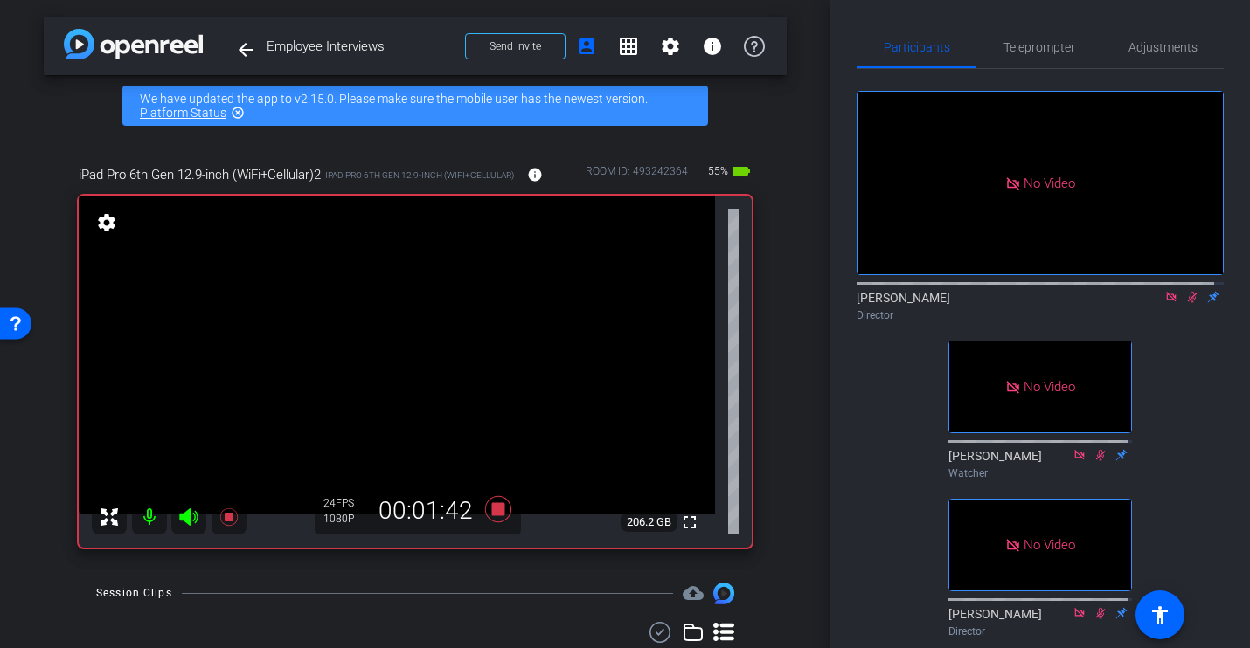
click at [1188, 292] on icon at bounding box center [1193, 297] width 10 height 11
click at [1189, 292] on icon at bounding box center [1192, 297] width 7 height 11
click at [1188, 292] on icon at bounding box center [1193, 297] width 10 height 11
click at [1189, 292] on icon at bounding box center [1192, 297] width 7 height 11
click at [1185, 291] on icon at bounding box center [1192, 297] width 14 height 12
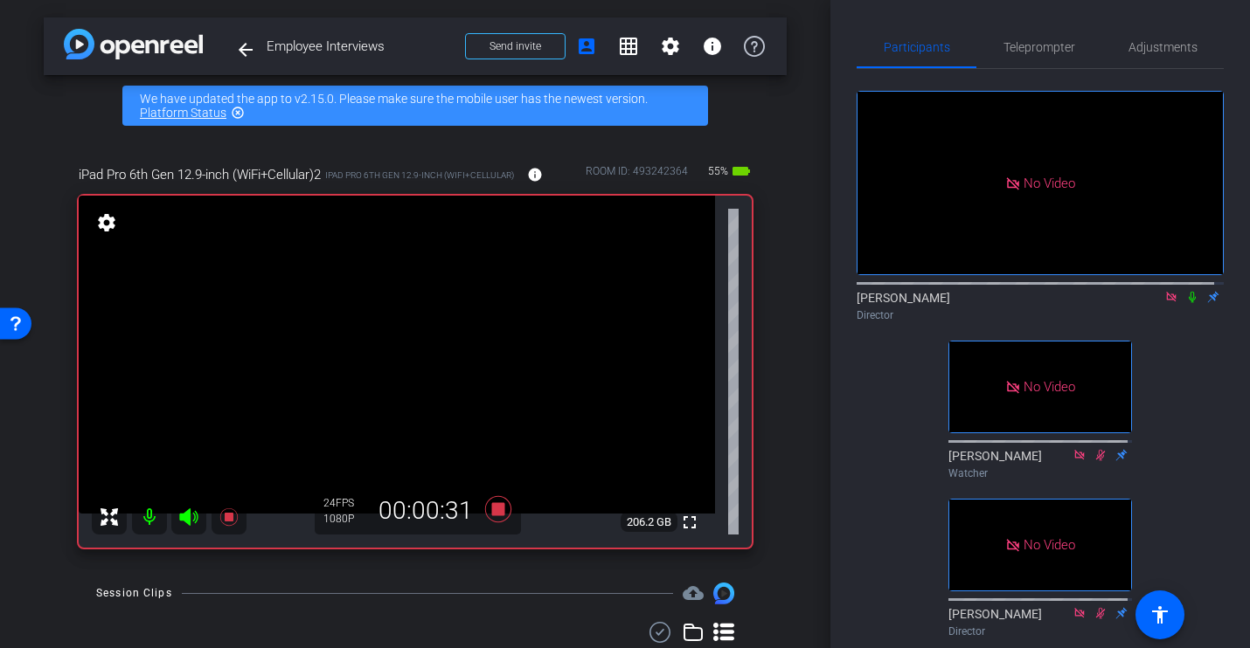
click at [1185, 291] on icon at bounding box center [1192, 297] width 14 height 12
click at [1188, 292] on icon at bounding box center [1193, 297] width 10 height 11
click at [1189, 292] on icon at bounding box center [1192, 297] width 7 height 11
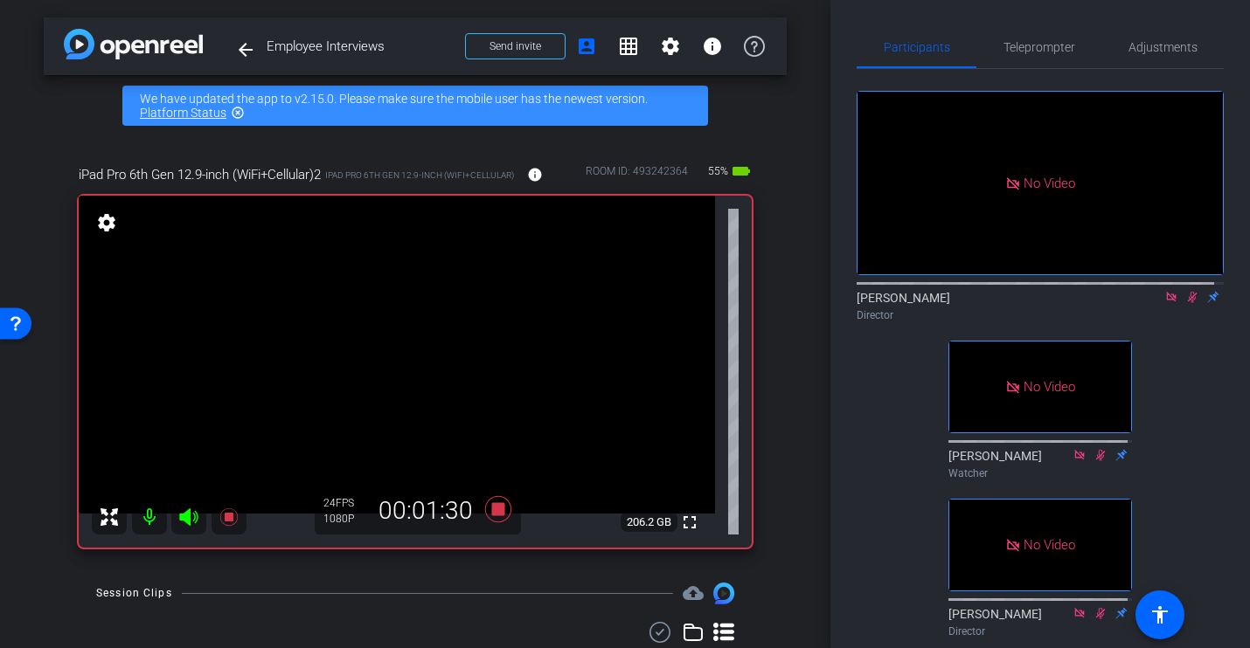
click at [1188, 292] on icon at bounding box center [1193, 297] width 10 height 11
click at [1189, 292] on icon at bounding box center [1192, 297] width 7 height 11
click at [1185, 291] on icon at bounding box center [1192, 297] width 14 height 12
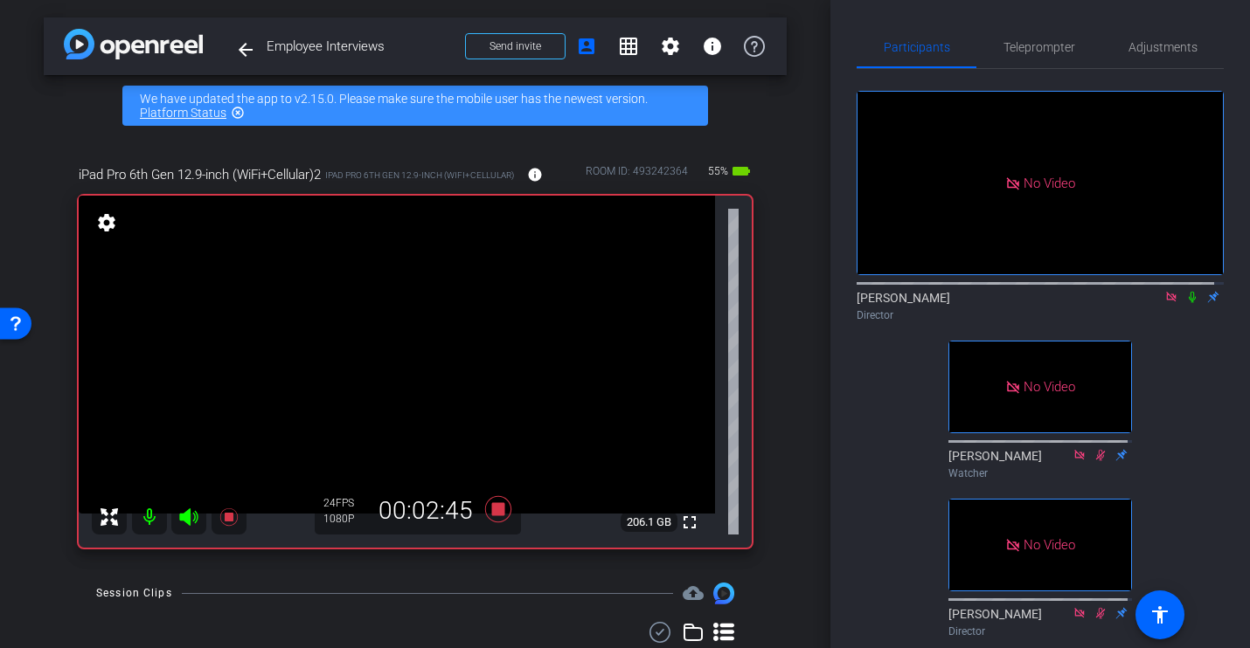
click at [1185, 291] on icon at bounding box center [1192, 297] width 14 height 12
click at [1189, 292] on icon at bounding box center [1192, 297] width 7 height 11
click at [1188, 292] on icon at bounding box center [1193, 297] width 10 height 11
click at [1189, 292] on icon at bounding box center [1192, 297] width 7 height 11
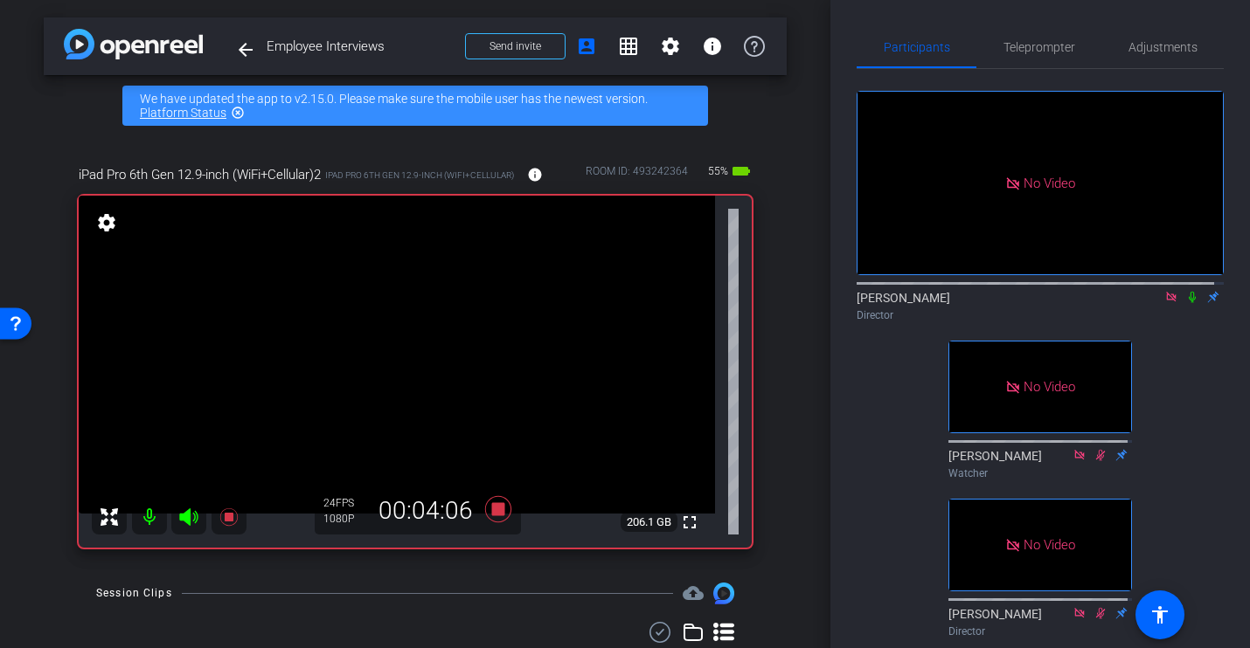
click at [1189, 292] on icon at bounding box center [1192, 297] width 7 height 11
click at [1188, 292] on icon at bounding box center [1193, 297] width 10 height 11
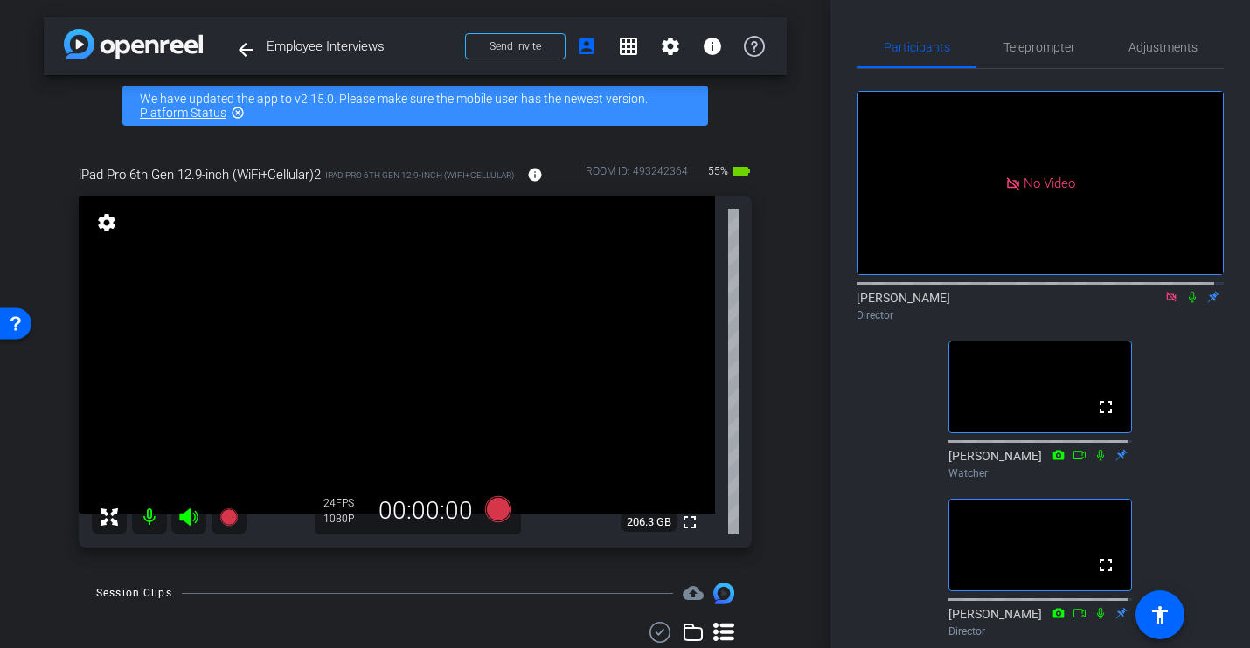
click at [1164, 291] on icon at bounding box center [1171, 297] width 14 height 12
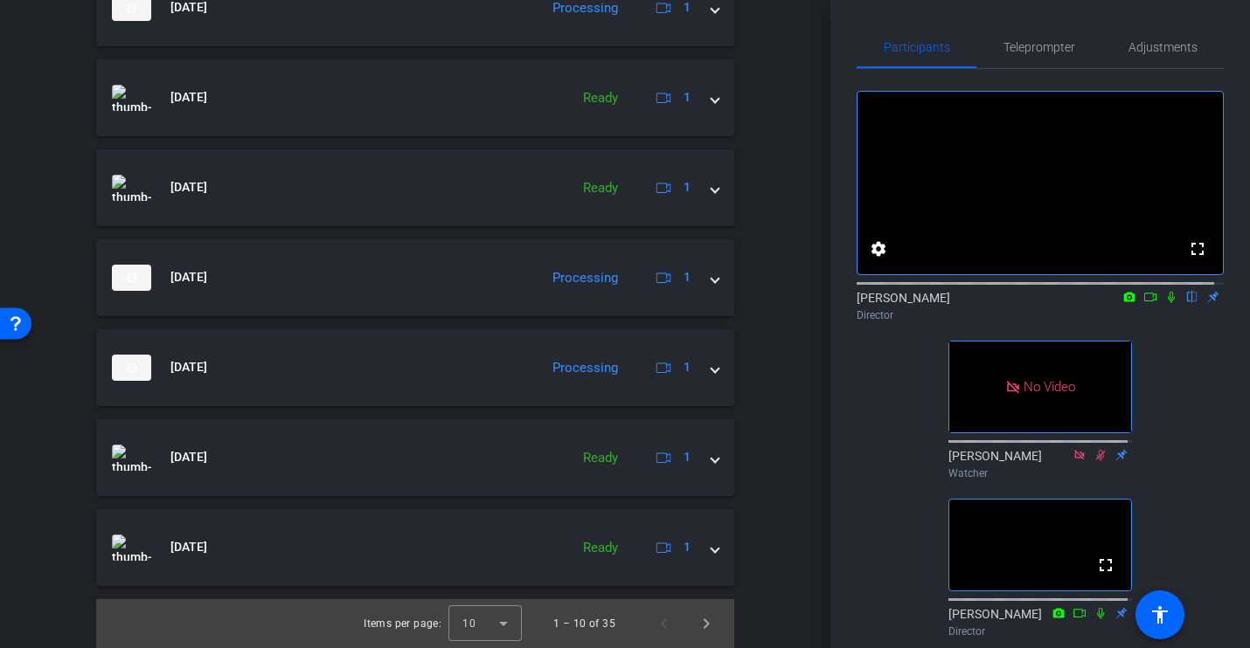
scroll to position [898, 0]
